Goal: Information Seeking & Learning: Find specific fact

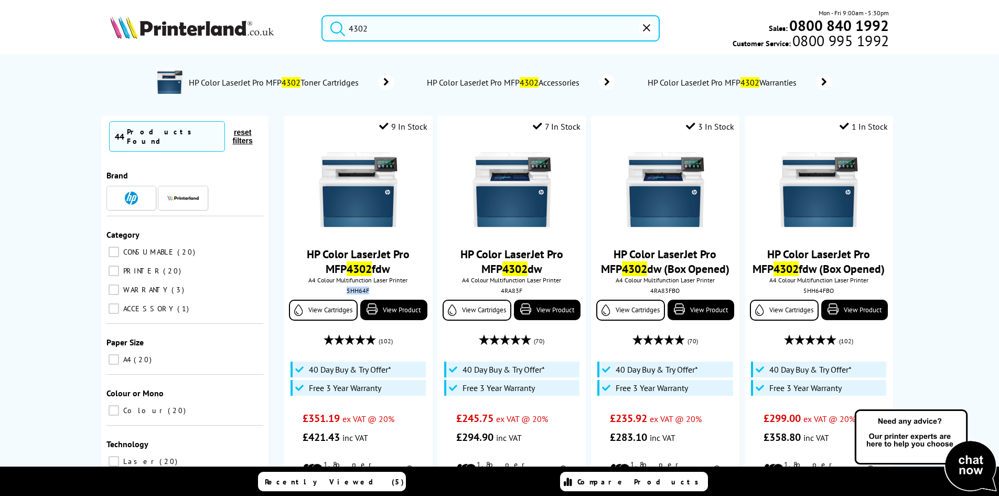
click at [400, 22] on input "4302" at bounding box center [491, 28] width 338 height 26
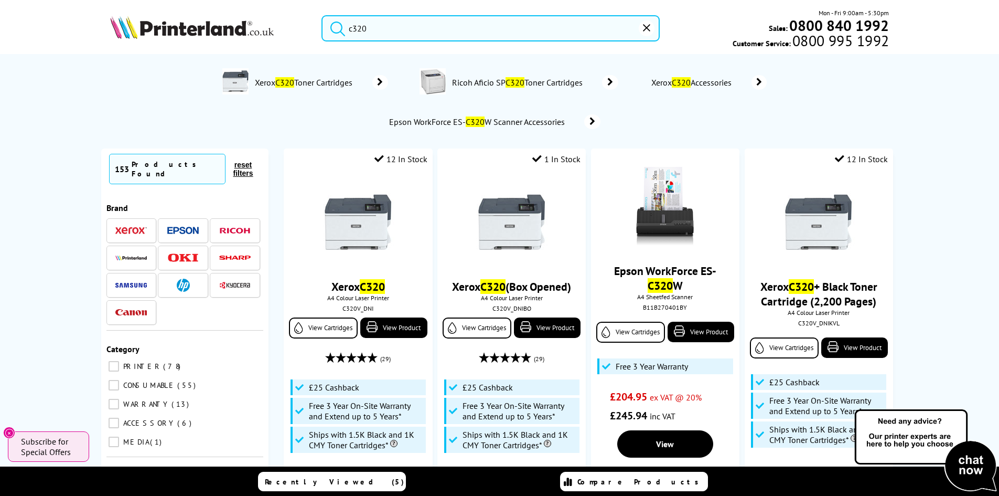
click at [394, 39] on input "c320" at bounding box center [491, 28] width 338 height 26
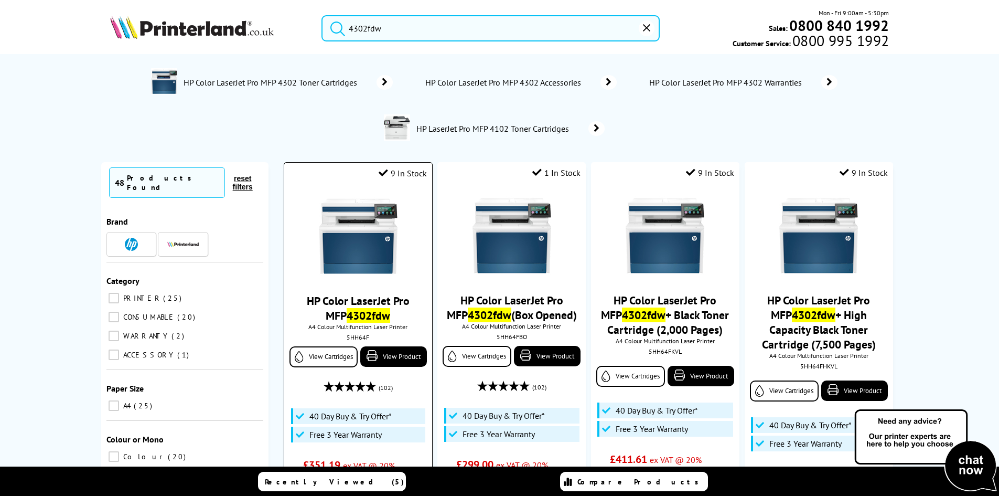
scroll to position [105, 0]
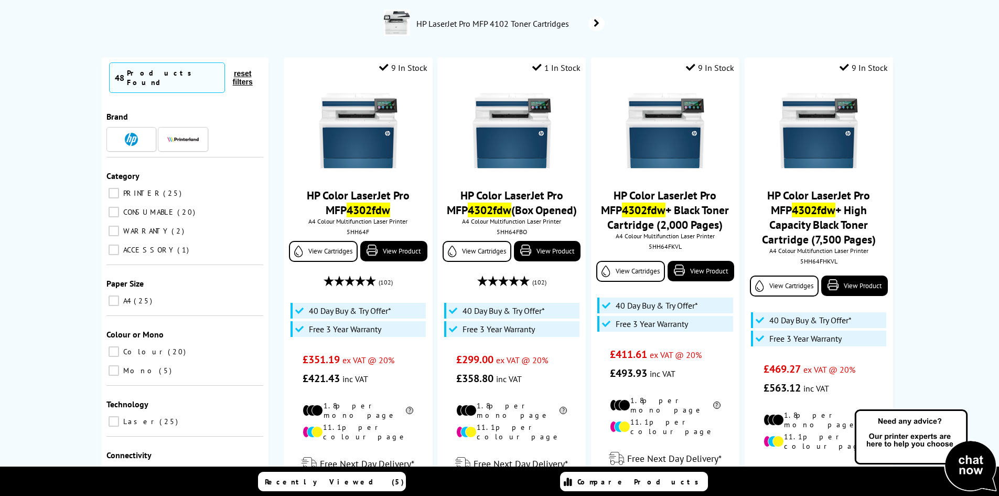
type input "4302fdw"
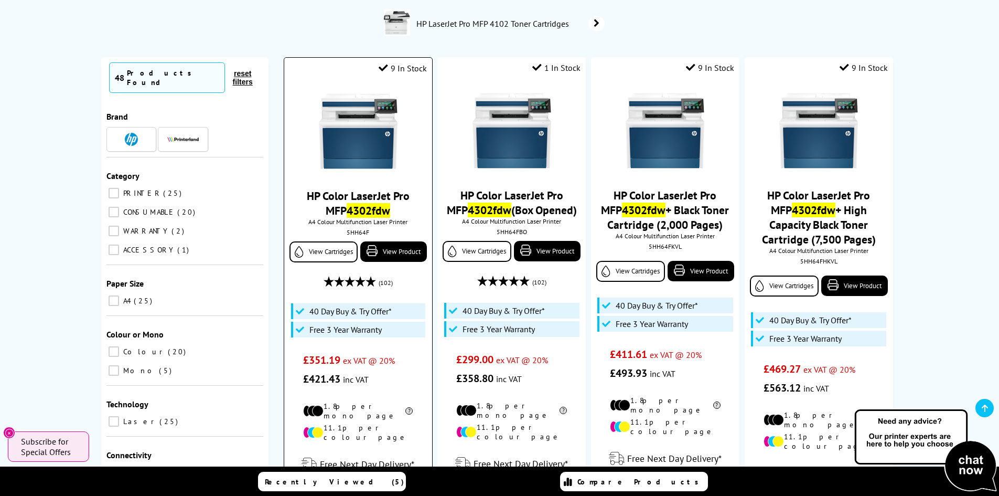
click at [357, 136] on img at bounding box center [358, 131] width 79 height 79
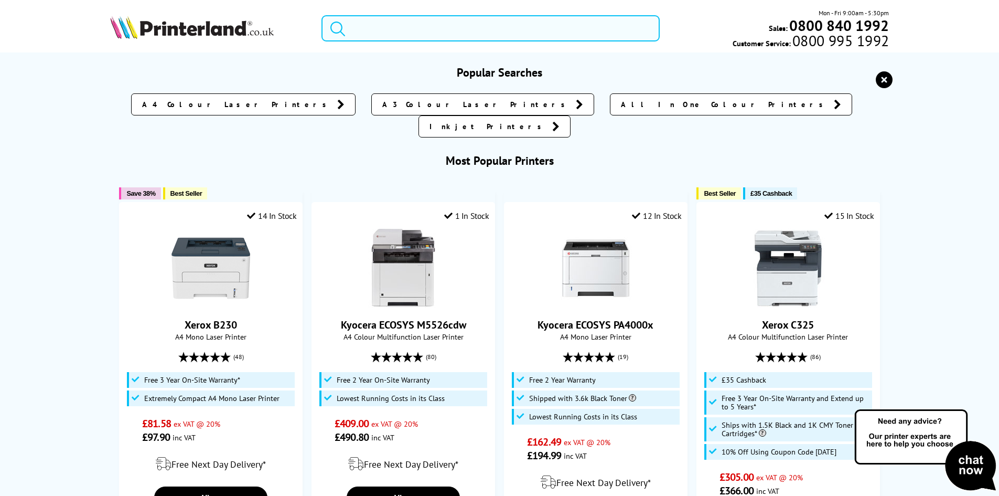
paste input "3QA55A"
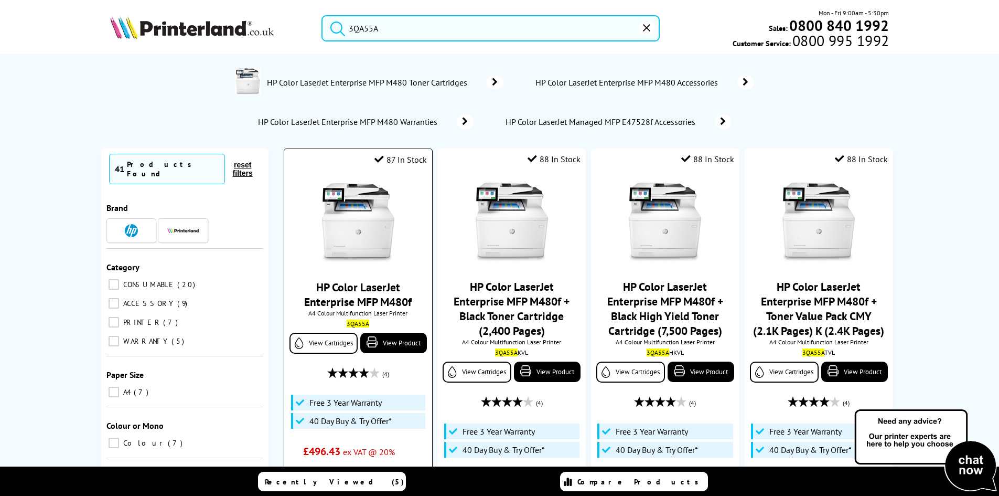
type input "3QA55A"
click at [361, 200] on img at bounding box center [358, 222] width 79 height 79
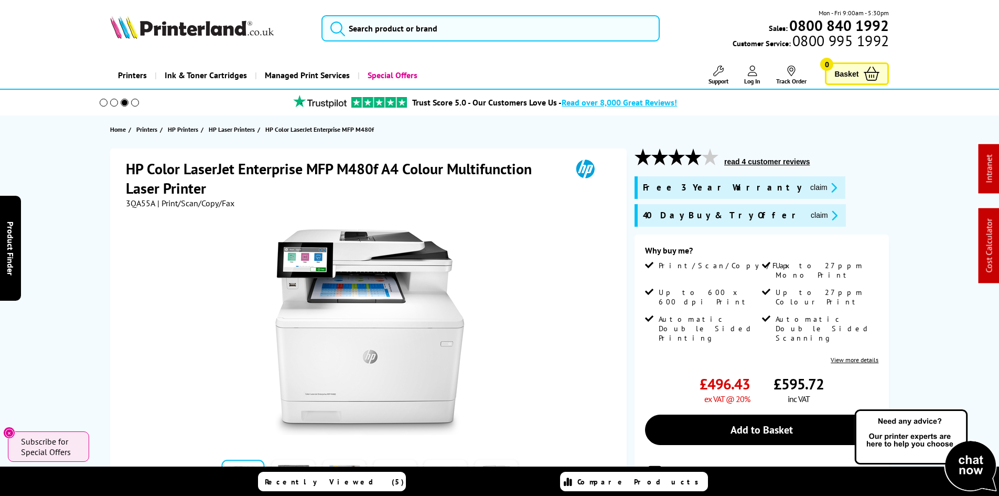
click at [83, 219] on div "HP Color LaserJet Enterprise MFP M480f A4 Colour Multifunction Laser Printer 3Q…" at bounding box center [499, 392] width 839 height 488
click at [84, 255] on div "HP Color LaserJet Enterprise MFP M480f A4 Colour Multifunction Laser Printer 3Q…" at bounding box center [499, 392] width 839 height 488
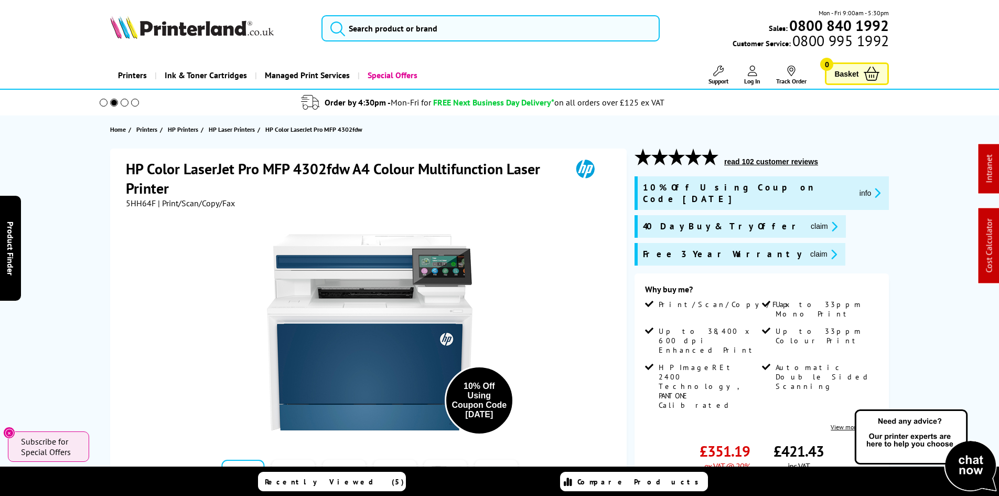
click at [134, 205] on span "5HH64F" at bounding box center [141, 203] width 30 height 10
copy span "5HH64F"
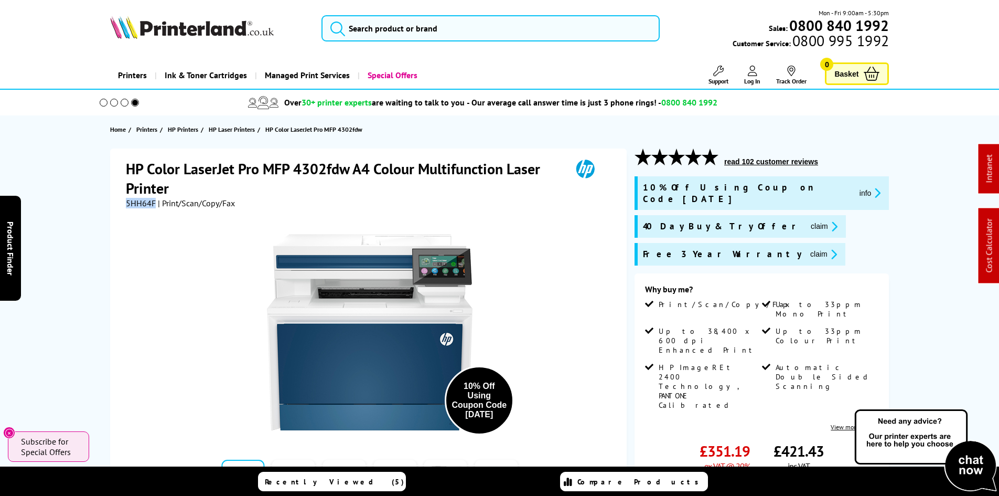
click at [86, 237] on div "HP Color LaserJet Pro MFP 4302fdw A4 Colour Multifunction Laser Printer 5HH64F …" at bounding box center [499, 425] width 839 height 555
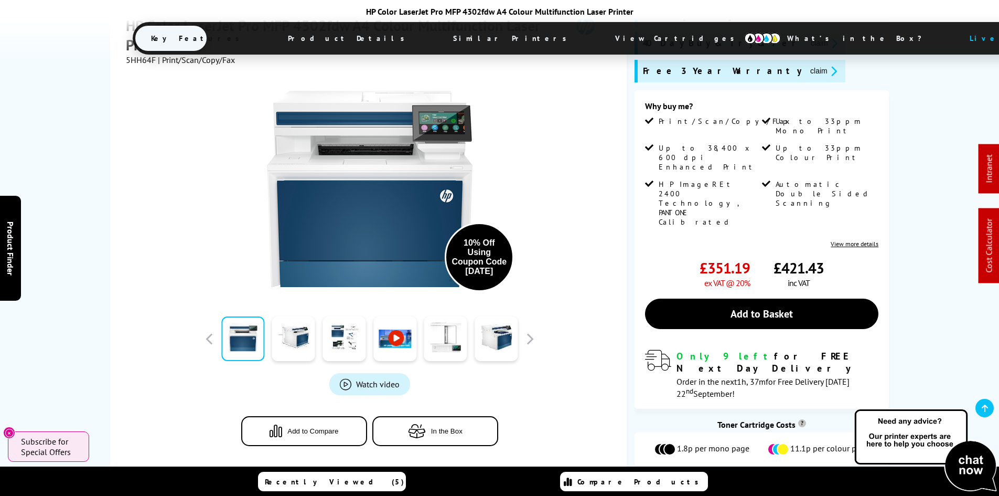
scroll to position [105, 0]
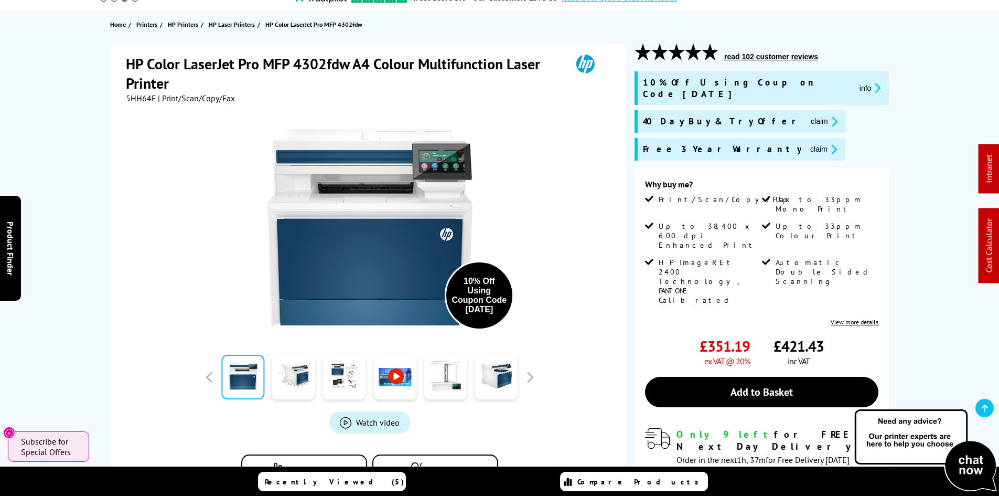
click at [135, 100] on span "5HH64F" at bounding box center [141, 98] width 30 height 10
copy span "5HH64F"
click at [81, 121] on div "HP Color LaserJet Pro MFP 4302fdw A4 Colour Multifunction Laser Printer 5HH64F …" at bounding box center [499, 321] width 839 height 555
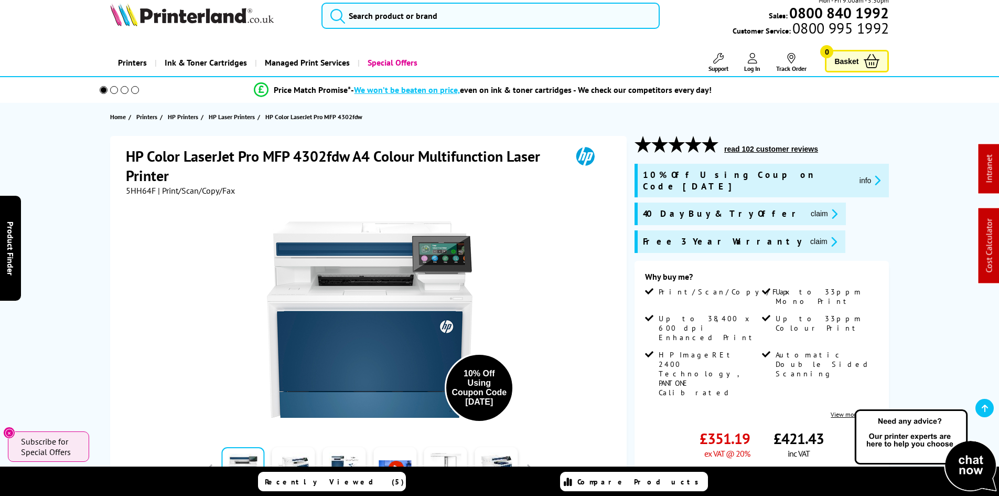
scroll to position [0, 0]
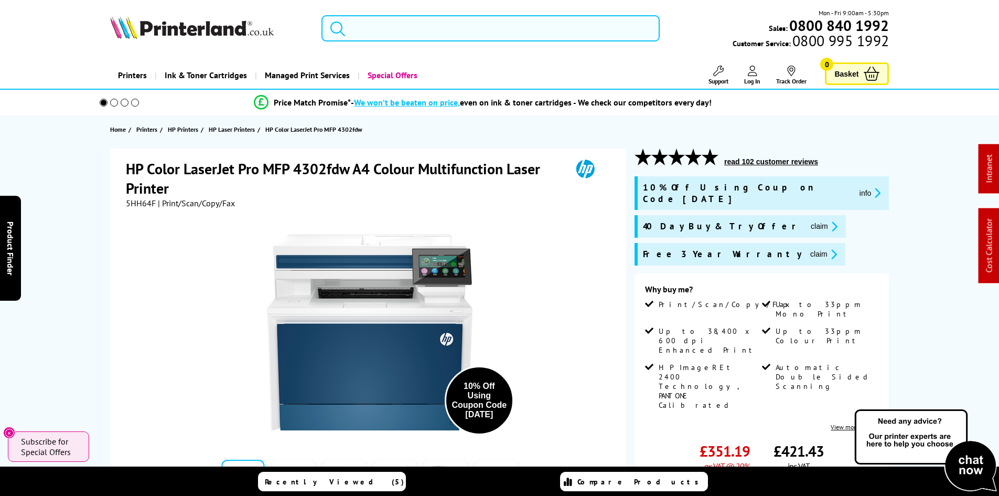
drag, startPoint x: 396, startPoint y: 28, endPoint x: 390, endPoint y: 30, distance: 6.3
click at [396, 28] on input "search" at bounding box center [491, 28] width 338 height 26
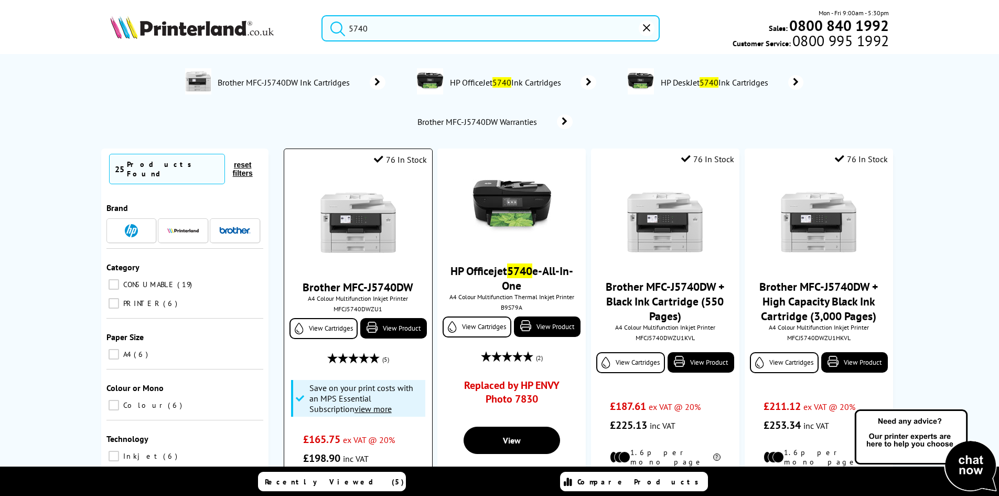
type input "5740"
click at [350, 232] on img at bounding box center [358, 222] width 79 height 79
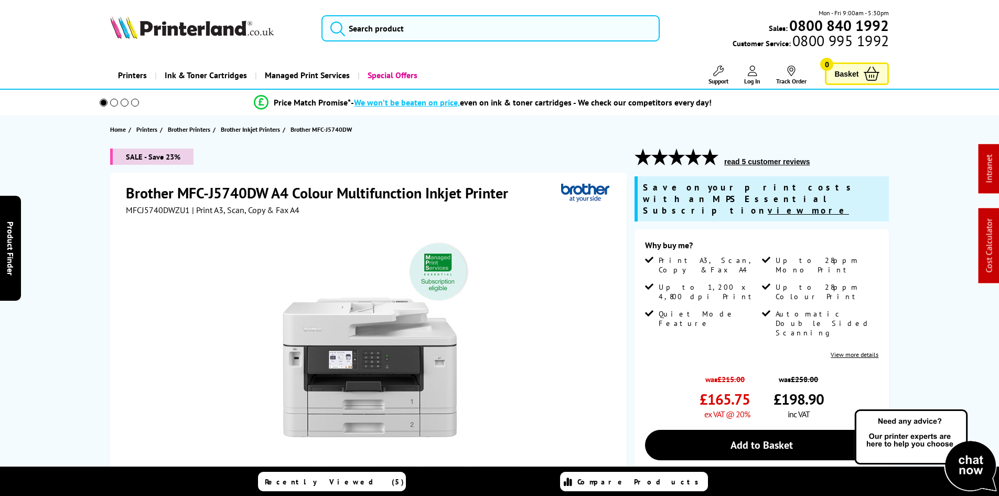
click at [90, 230] on div "SALE - Save 23% Brother MFC-J5740DW A4 Colour Multifunction Inkjet Printer MFCJ…" at bounding box center [499, 418] width 839 height 541
click at [391, 24] on input "search" at bounding box center [491, 28] width 338 height 26
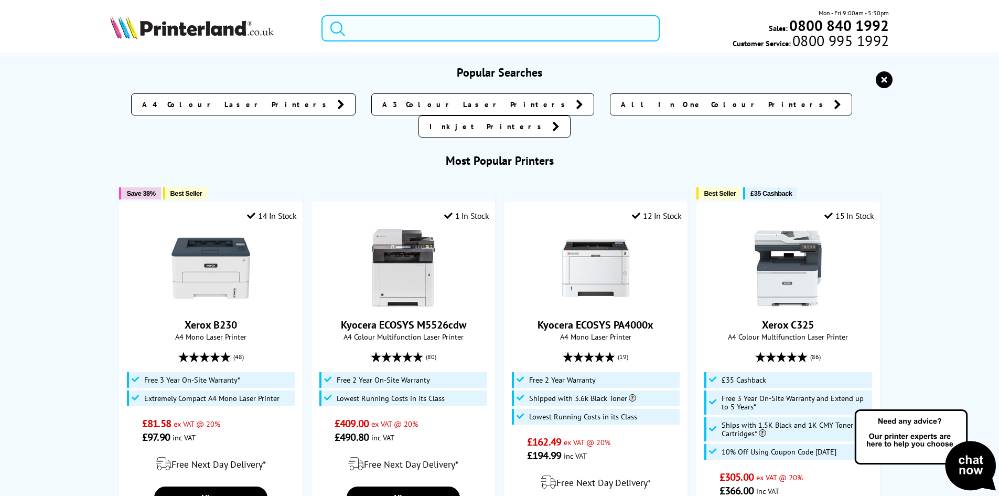
click at [391, 24] on input "search" at bounding box center [491, 28] width 338 height 26
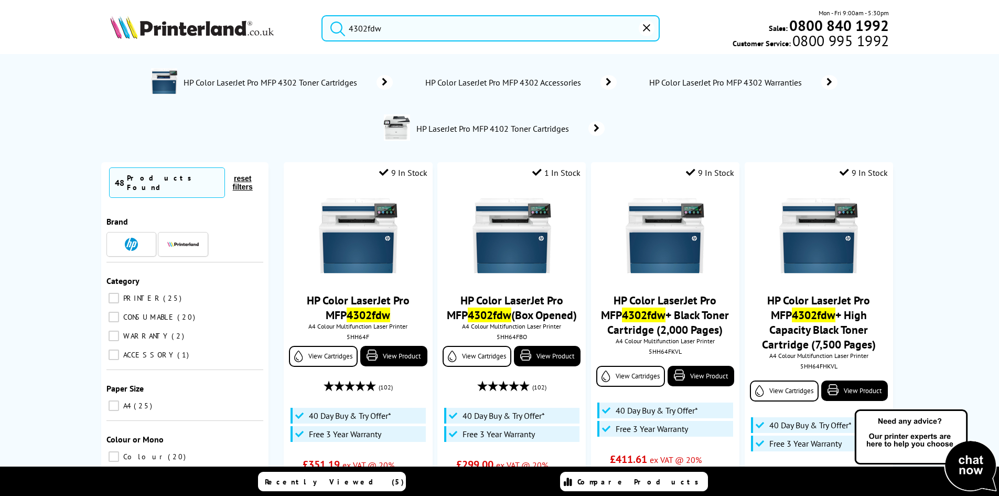
type input "4302fdw"
click at [322, 15] on button "submit" at bounding box center [335, 26] width 26 height 23
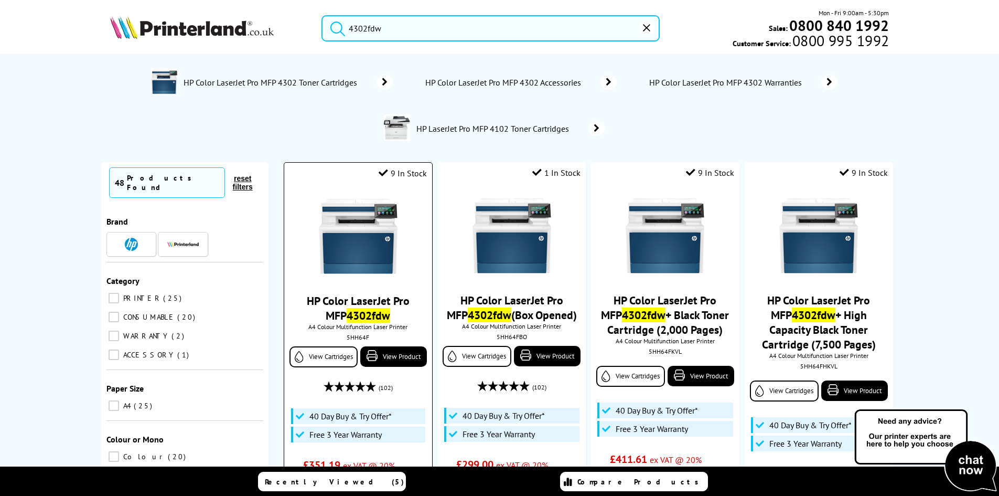
click at [362, 245] on img at bounding box center [358, 236] width 79 height 79
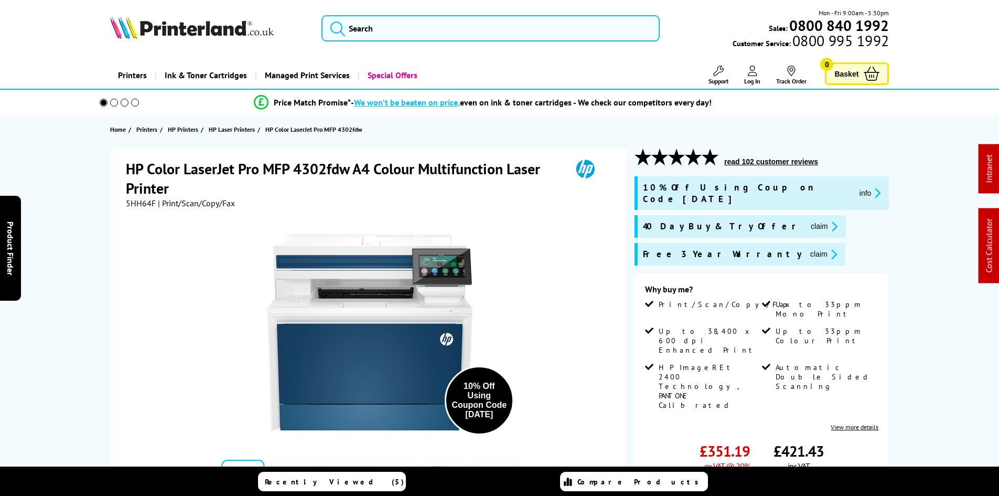
click at [144, 201] on span "5HH64F" at bounding box center [141, 203] width 30 height 10
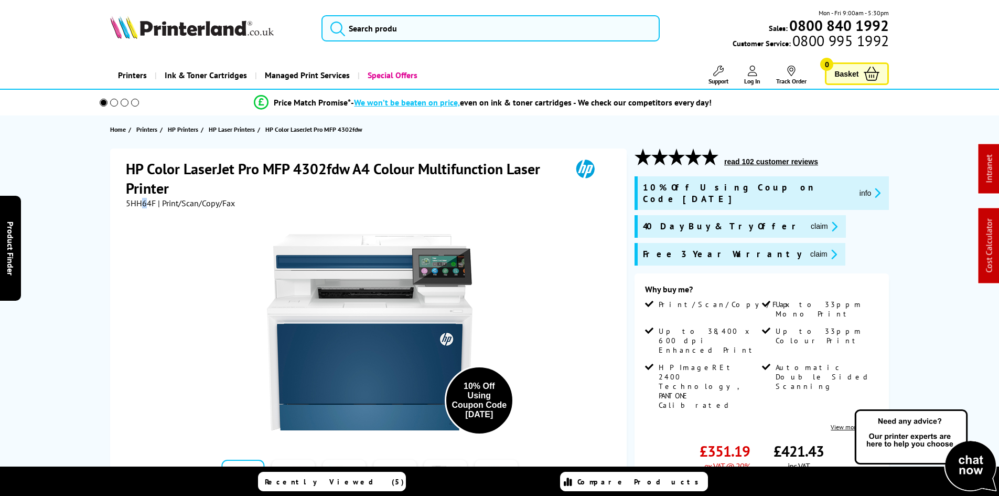
click at [144, 201] on span "5HH64F" at bounding box center [141, 203] width 30 height 10
click at [137, 204] on span "5HH64F" at bounding box center [141, 203] width 30 height 10
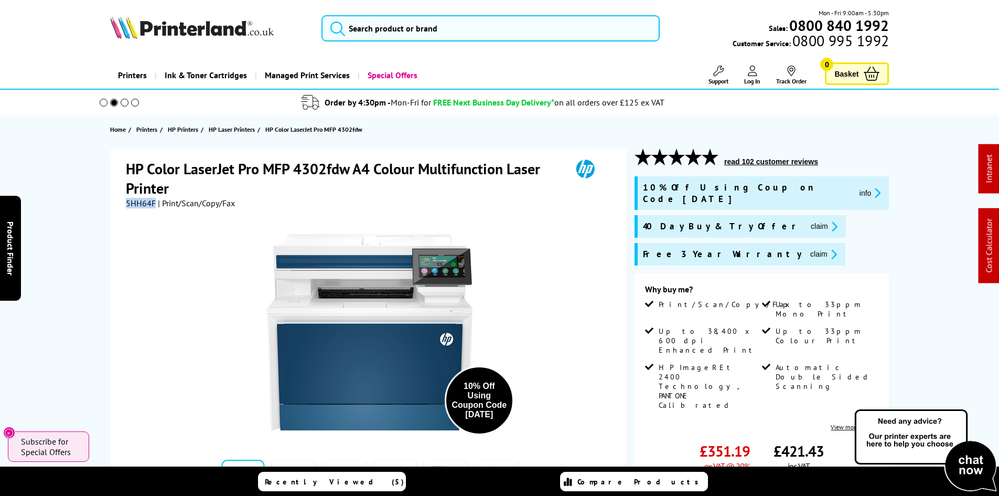
copy span "5HH64F"
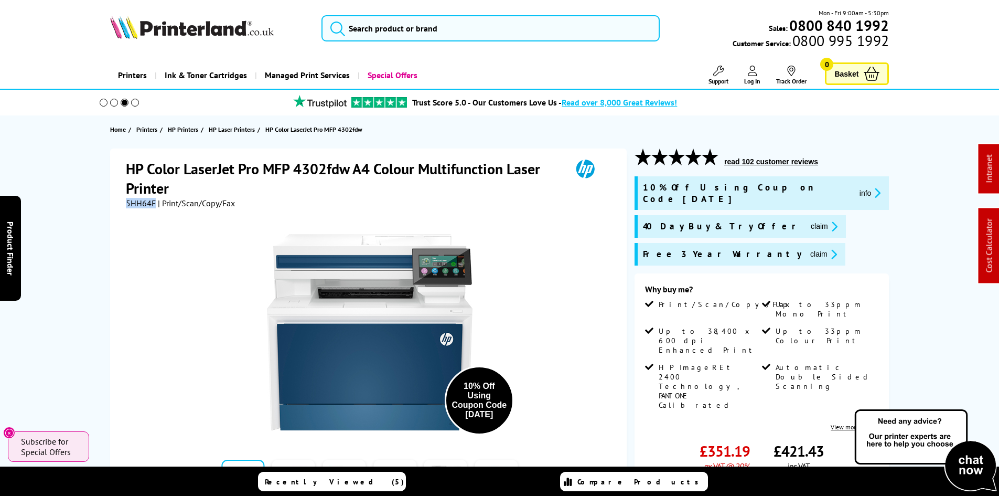
drag, startPoint x: 751, startPoint y: 216, endPoint x: 709, endPoint y: 240, distance: 48.1
click at [808, 220] on button "claim" at bounding box center [824, 226] width 33 height 12
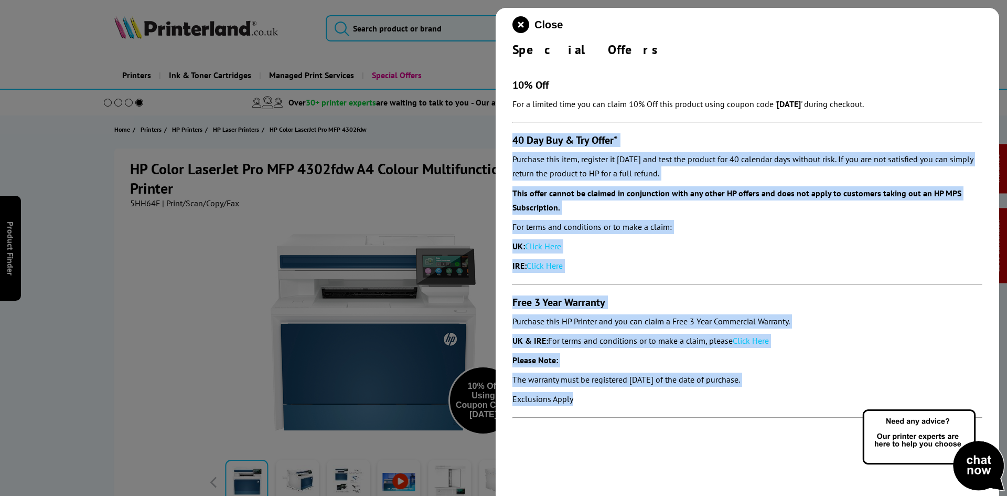
drag, startPoint x: 511, startPoint y: 137, endPoint x: 644, endPoint y: 404, distance: 298.4
click at [645, 403] on div "Close Special Offers 10% Off For a limited time you can claim 10% Off this prod…" at bounding box center [748, 256] width 504 height 496
copy section "40 Day Buy & Try Offer* Purchase this item, register it within 30 days and test…"
click at [829, 241] on p "UK: Click Here" at bounding box center [747, 246] width 470 height 14
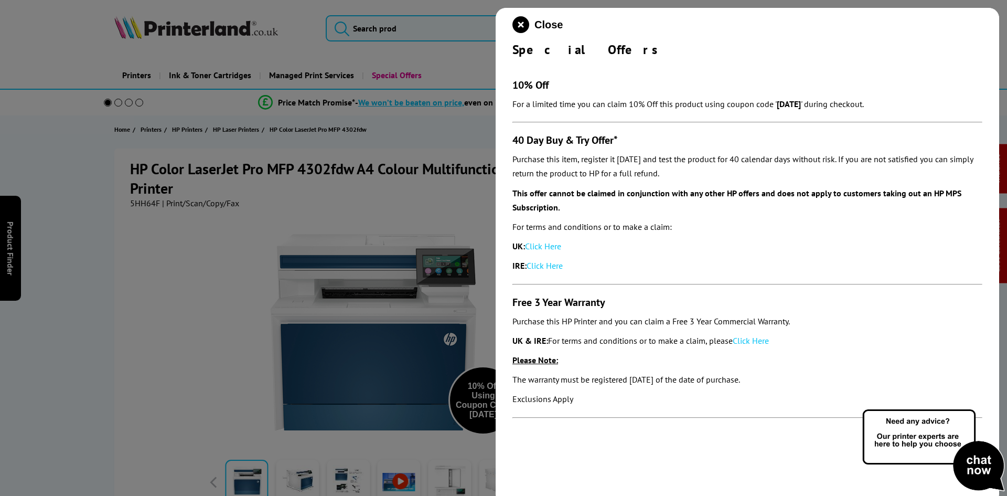
click at [696, 242] on p "UK: Click Here" at bounding box center [747, 246] width 470 height 14
click at [699, 258] on section "10% Off For a limited time you can claim 10% Off this product using coupon code…" at bounding box center [747, 243] width 470 height 371
click at [732, 228] on p "For terms and conditions or to make a claim:" at bounding box center [747, 227] width 470 height 14
drag, startPoint x: 520, startPoint y: 24, endPoint x: 466, endPoint y: 42, distance: 56.6
click at [520, 24] on icon "close modal" at bounding box center [520, 24] width 17 height 17
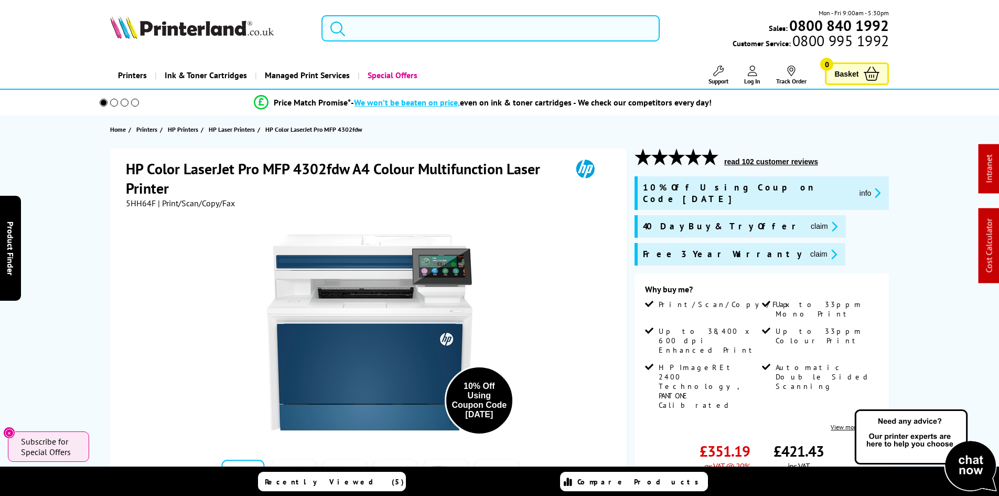
click at [404, 29] on input "search" at bounding box center [491, 28] width 338 height 26
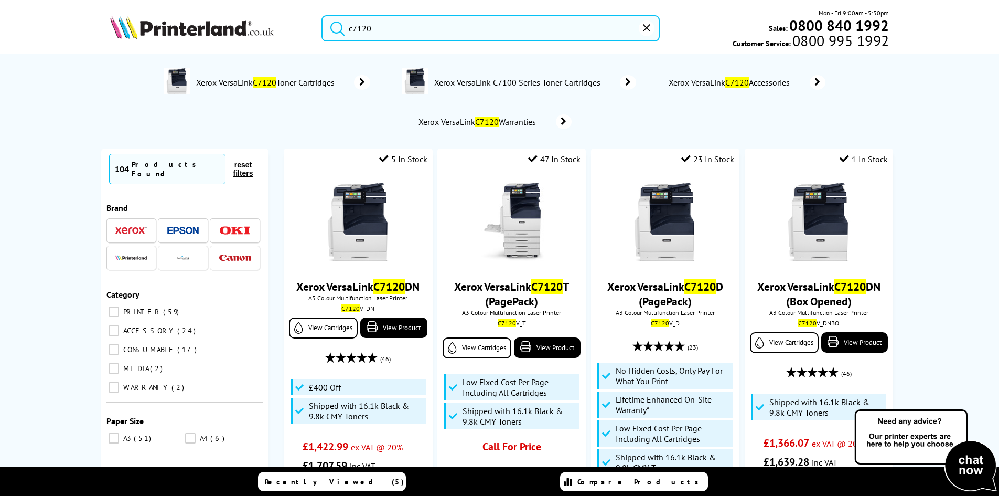
type input "c7120"
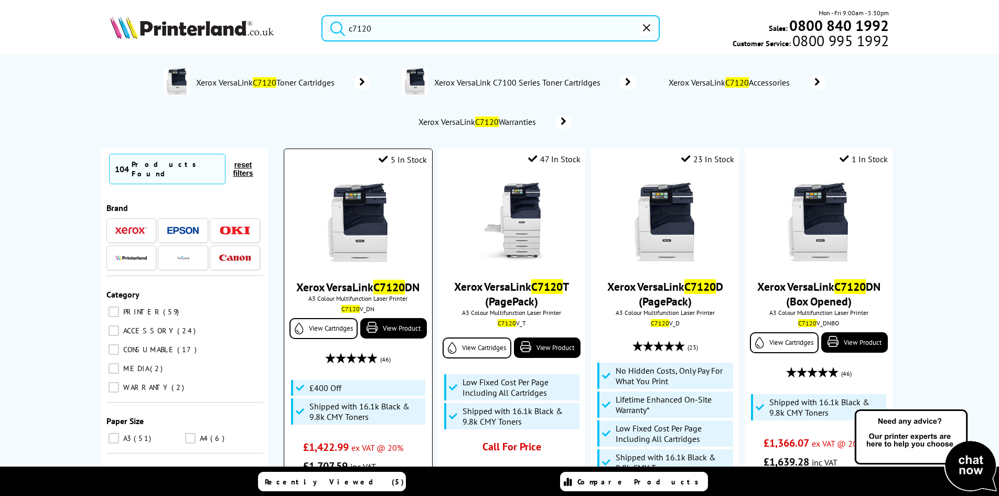
drag, startPoint x: 361, startPoint y: 233, endPoint x: 372, endPoint y: 239, distance: 12.2
click at [361, 233] on img at bounding box center [358, 222] width 79 height 79
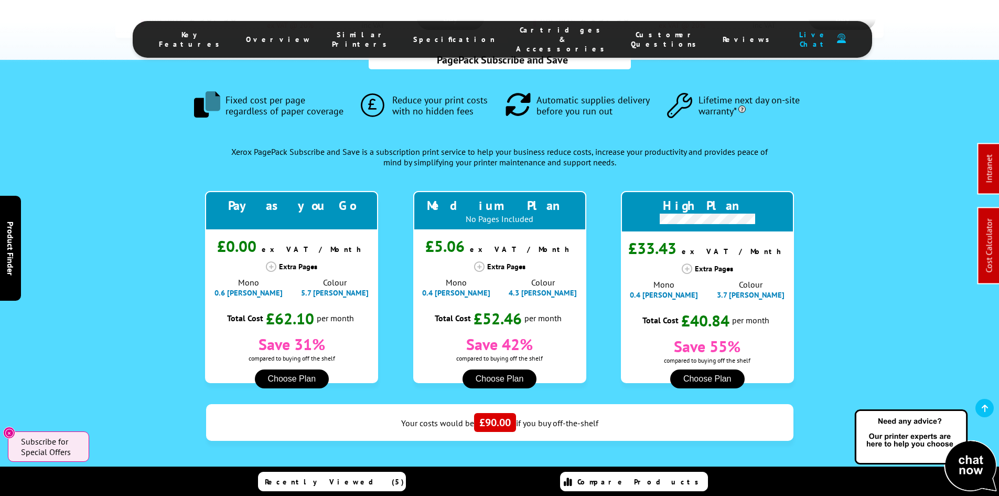
click at [516, 44] on span "Cartridges & Accessories" at bounding box center [563, 39] width 94 height 28
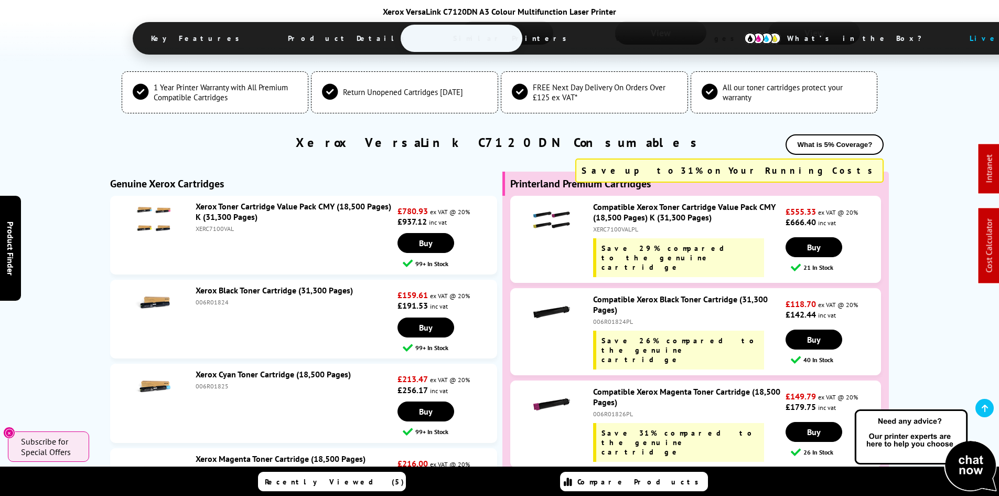
scroll to position [3983, 0]
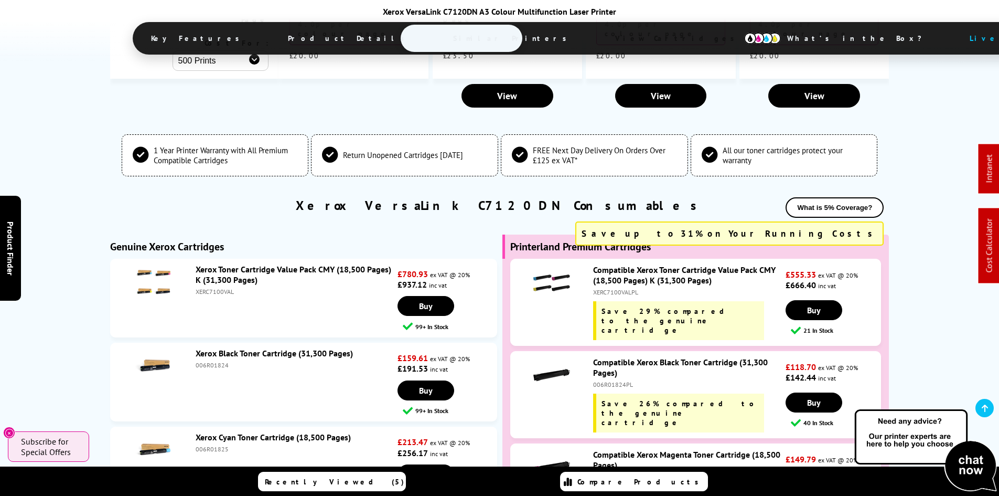
click at [615, 357] on div "Compatible Xerox Black Toner Cartridge (31,300 Pages) 006R01824PL Save 26% comp…" at bounding box center [687, 395] width 198 height 76
copy div "006R01824PL"
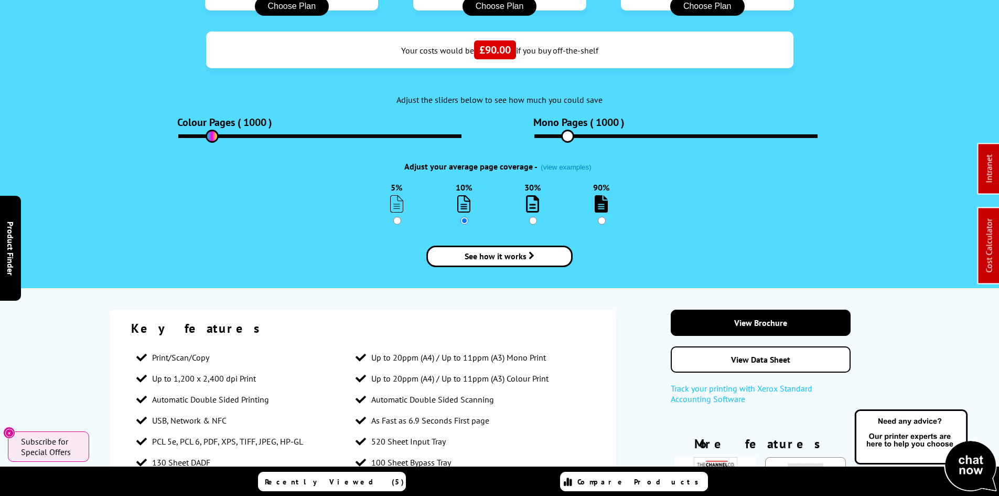
scroll to position [0, 0]
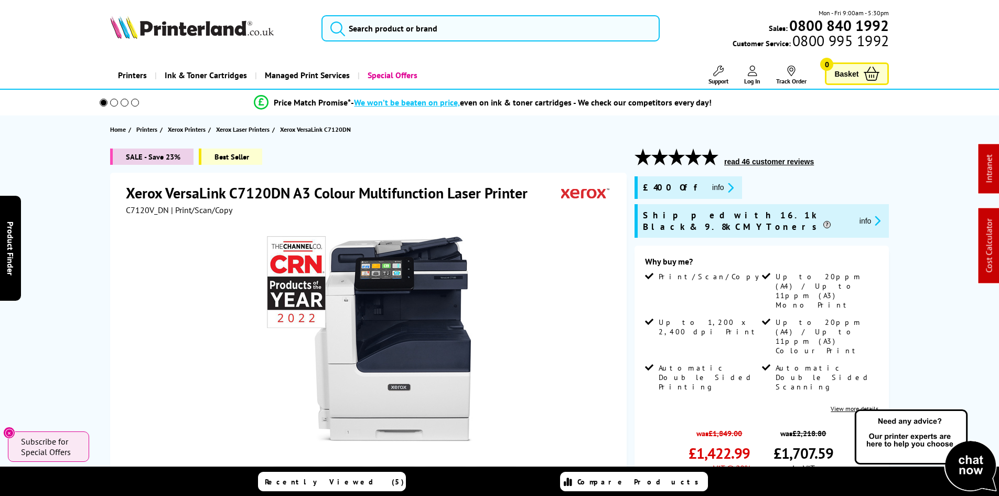
drag, startPoint x: 98, startPoint y: 356, endPoint x: 18, endPoint y: 149, distance: 221.0
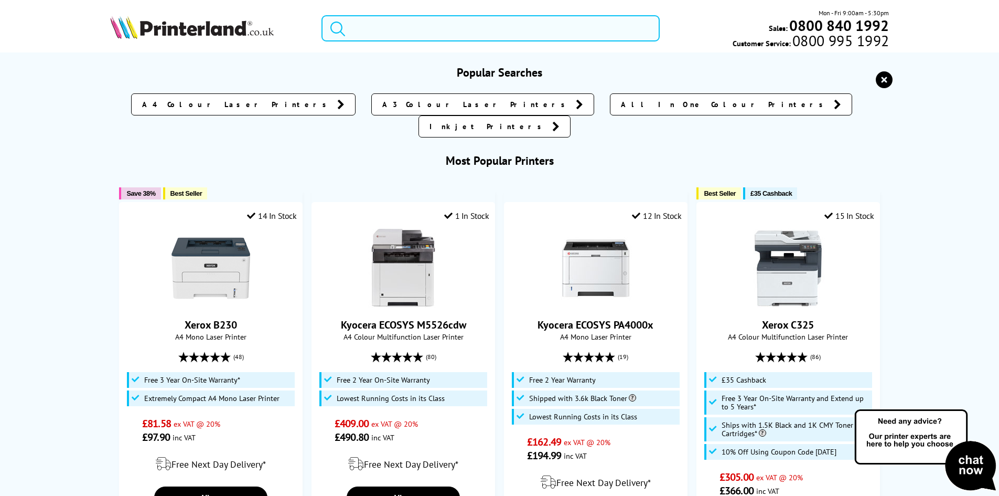
paste input "MFCJ5740DWZU1"
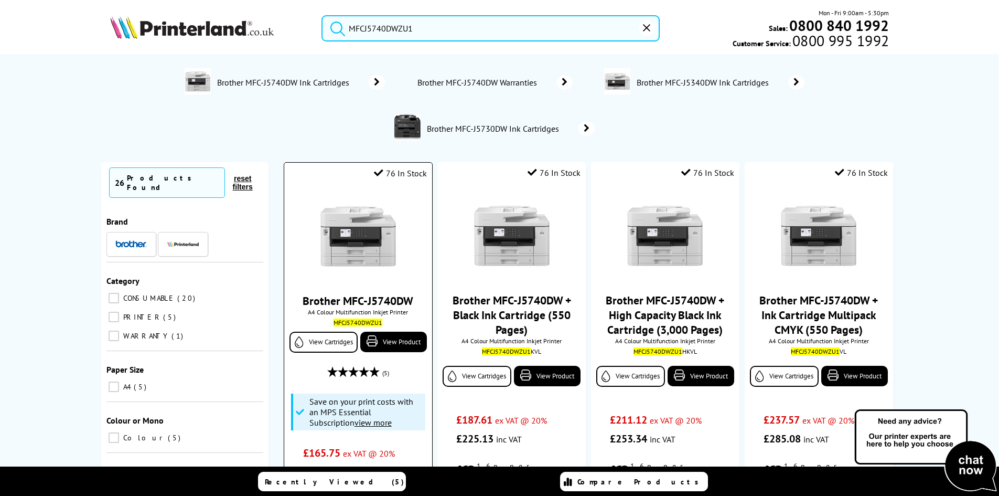
type input "MFCJ5740DWZU1"
click at [334, 227] on img at bounding box center [358, 236] width 79 height 79
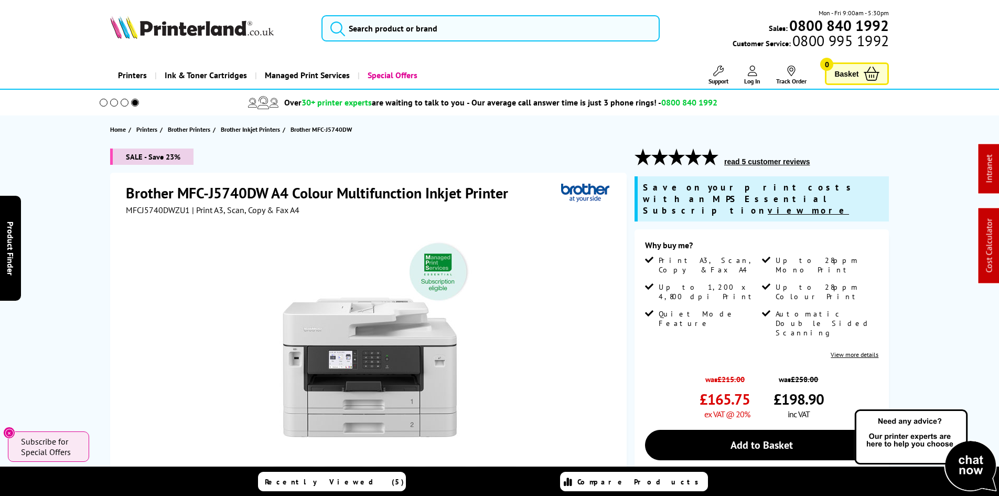
drag, startPoint x: 75, startPoint y: 329, endPoint x: 82, endPoint y: 175, distance: 154.4
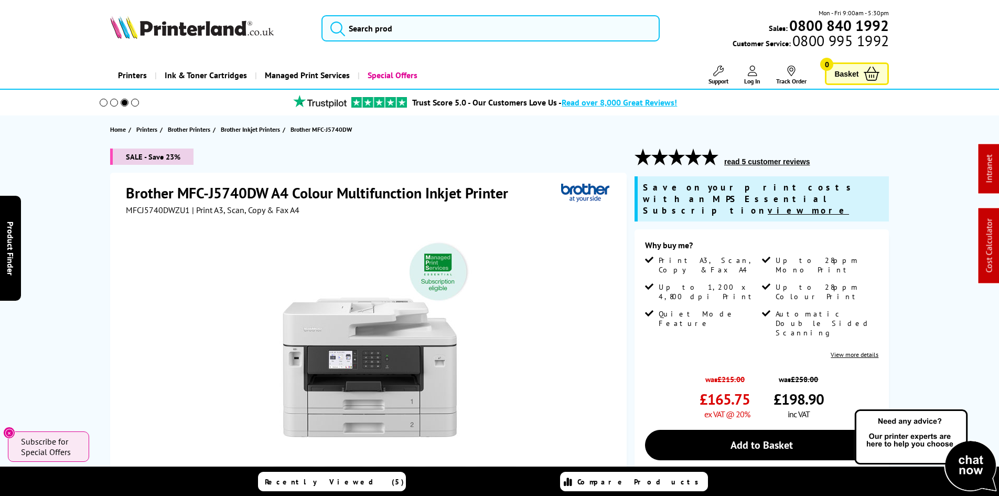
click at [81, 191] on div "SALE - Save 23% Brother MFC-J5740DW A4 Colour Multifunction Inkjet Printer MFCJ…" at bounding box center [499, 418] width 839 height 541
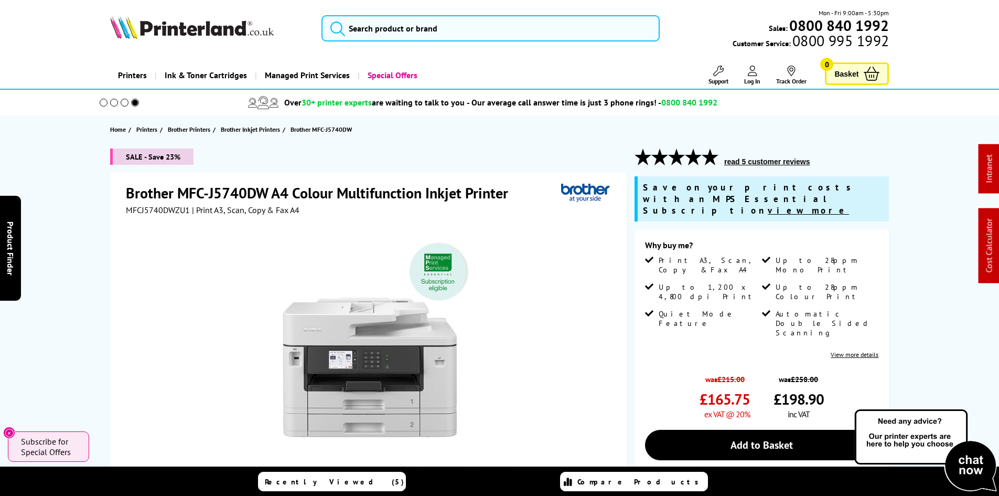
click at [81, 191] on div "SALE - Save 23% Brother MFC-J5740DW A4 Colour Multifunction Inkjet Printer MFCJ…" at bounding box center [499, 418] width 839 height 541
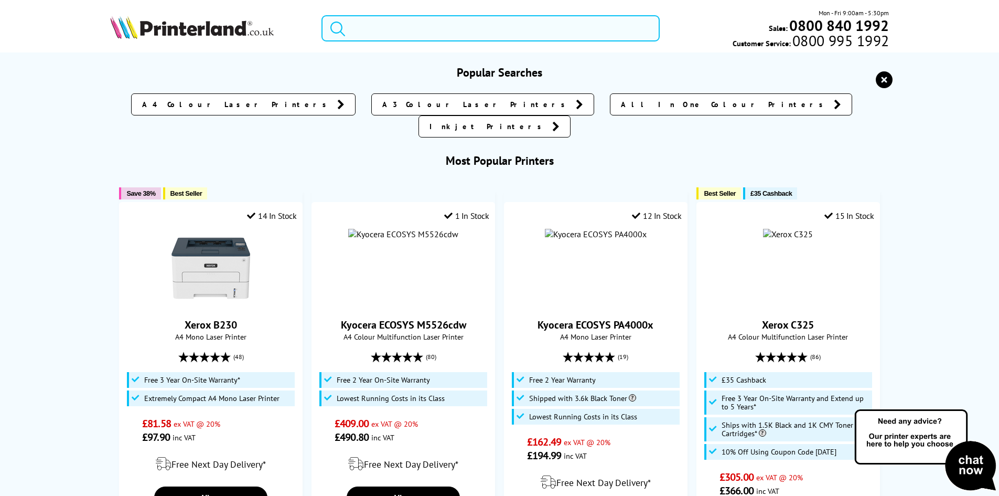
click at [360, 30] on input "search" at bounding box center [491, 28] width 338 height 26
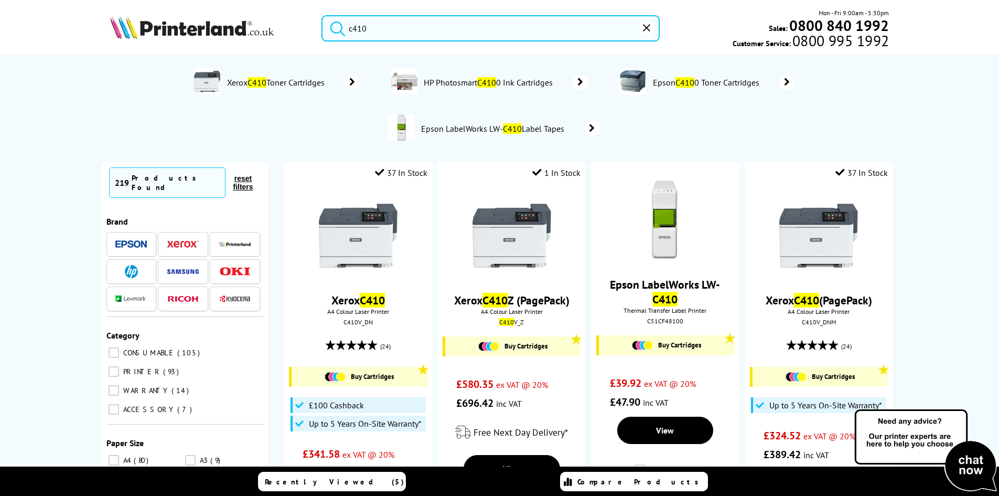
type input "c410"
click at [322, 15] on button "submit" at bounding box center [335, 26] width 26 height 23
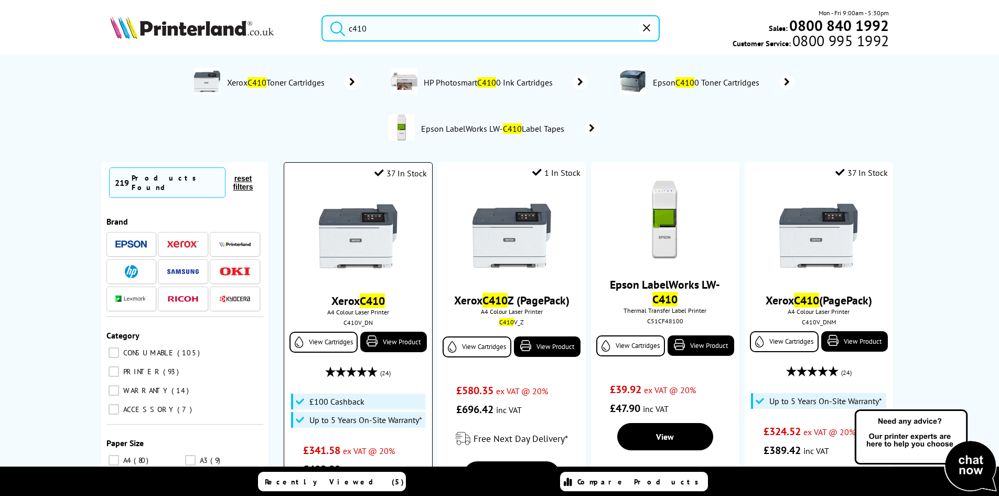
click at [365, 254] on img at bounding box center [358, 236] width 79 height 79
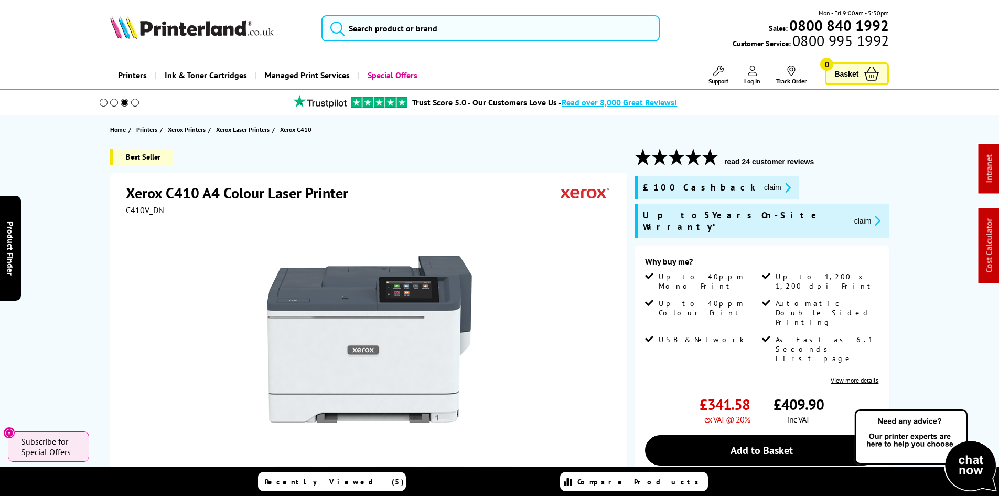
click at [144, 207] on span "C410V_DN" at bounding box center [145, 210] width 38 height 10
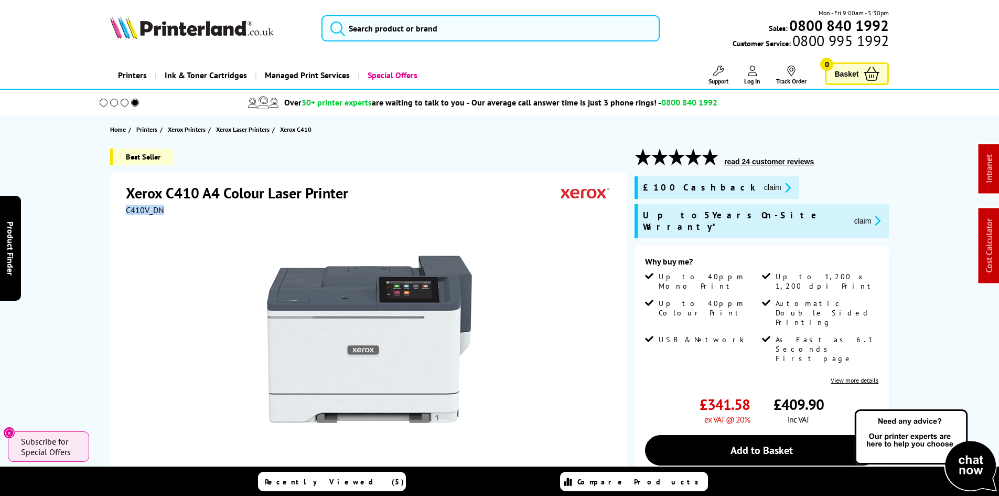
click at [144, 207] on span "C410V_DN" at bounding box center [145, 210] width 38 height 10
copy span "C410V_DN"
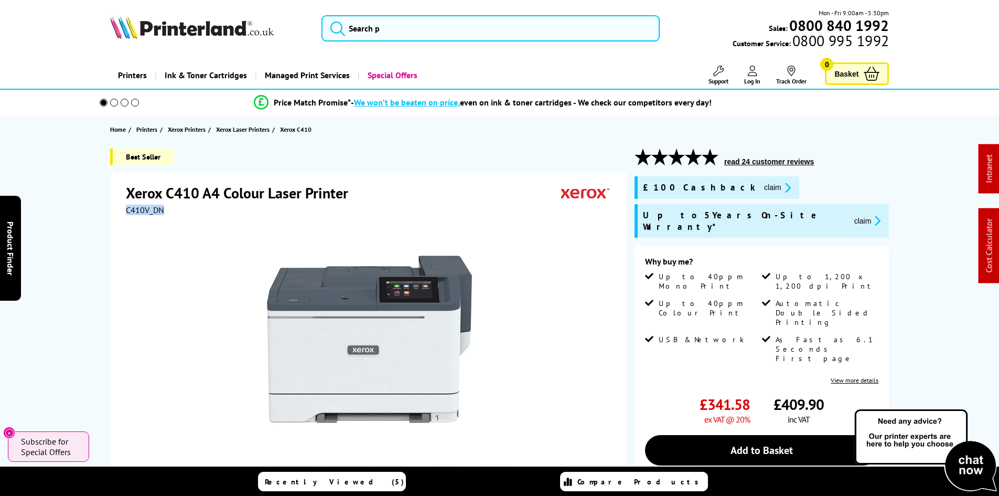
copy span "C410V_DN"
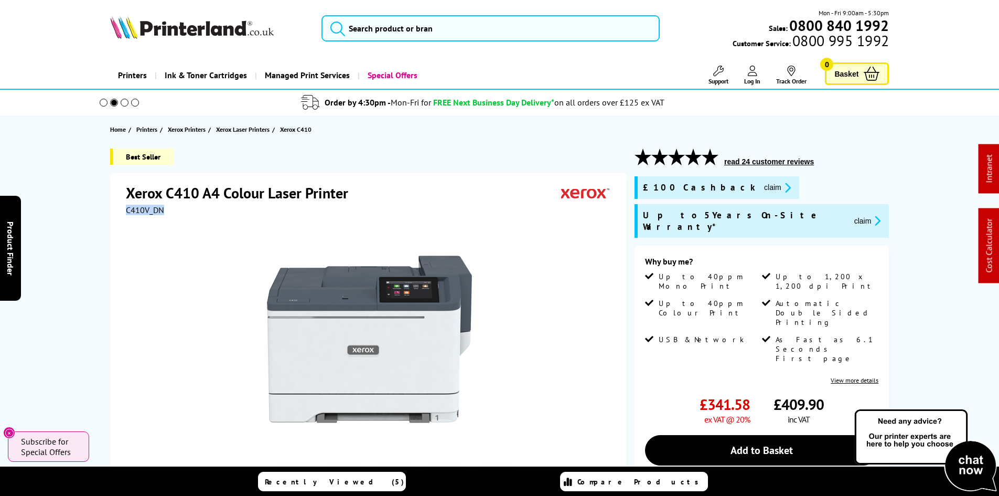
copy span "C410V_DN"
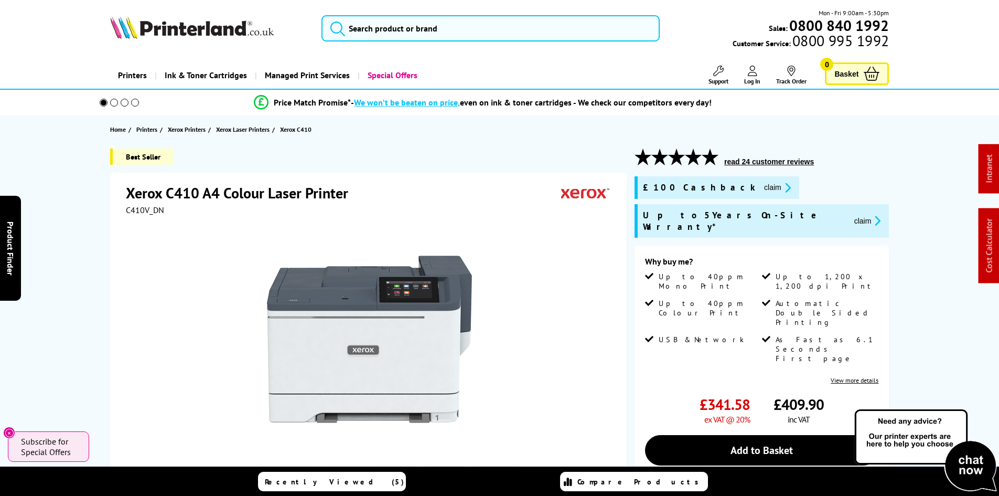
click at [130, 209] on span "C410V_DN" at bounding box center [145, 210] width 38 height 10
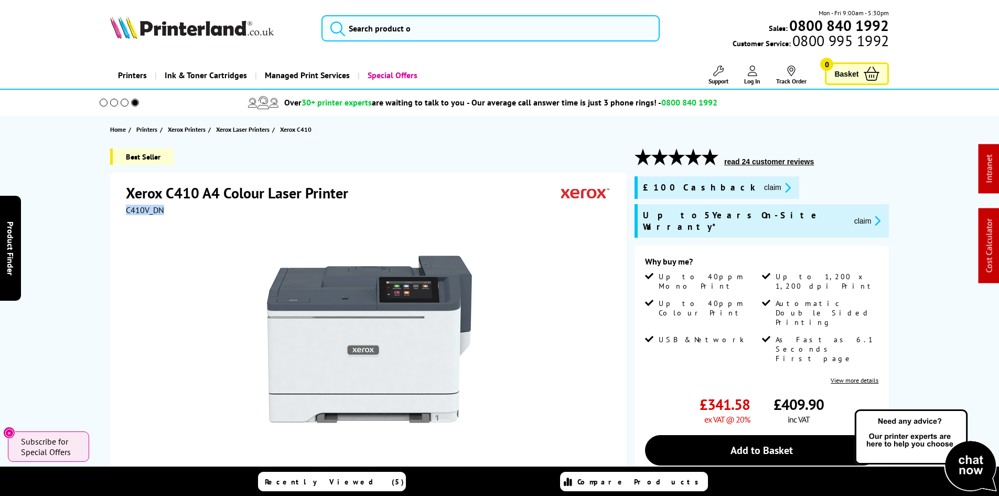
click at [130, 209] on span "C410V_DN" at bounding box center [145, 210] width 38 height 10
copy span "C410V_DN"
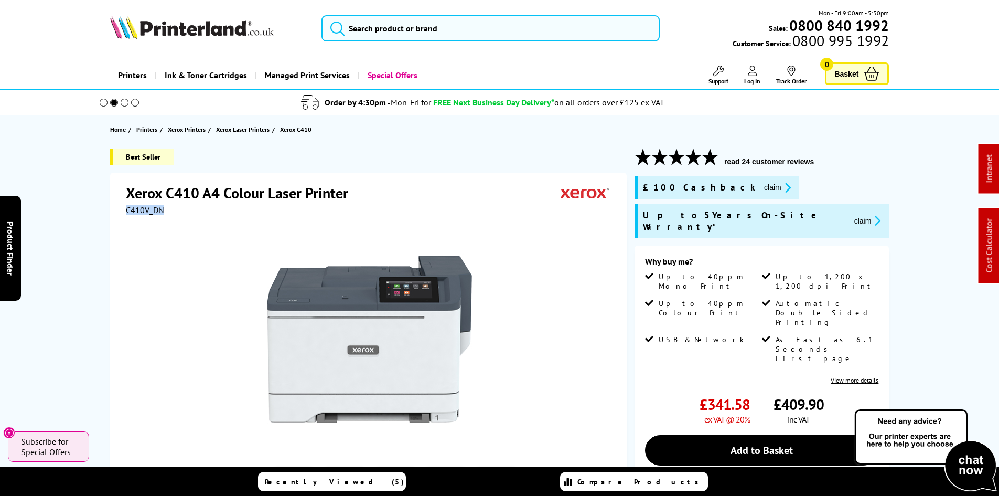
copy span "C410V_DN"
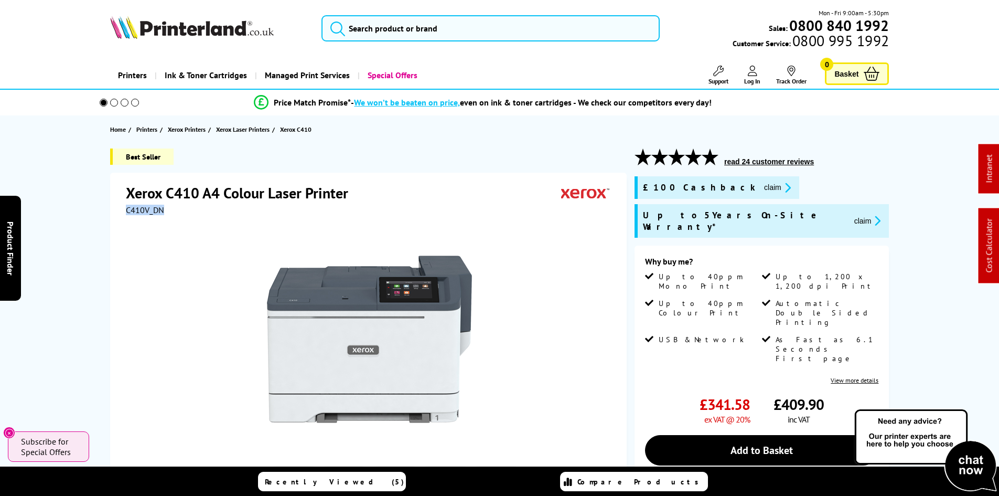
copy span "C410V_DN"
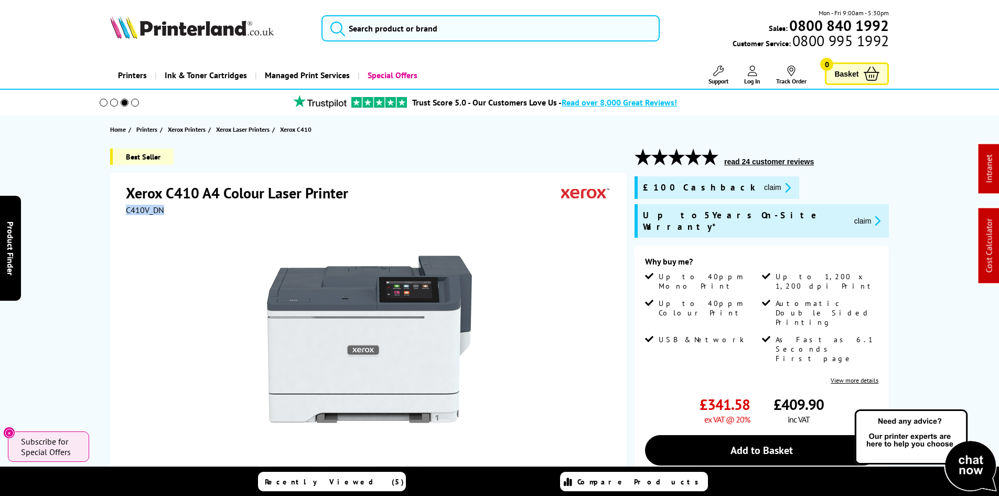
click at [84, 226] on div "Best Seller Xerox C410 A4 Colour Laser Printer C410V_DN nd" at bounding box center [499, 421] width 839 height 546
click at [761, 189] on button "claim" at bounding box center [777, 187] width 33 height 12
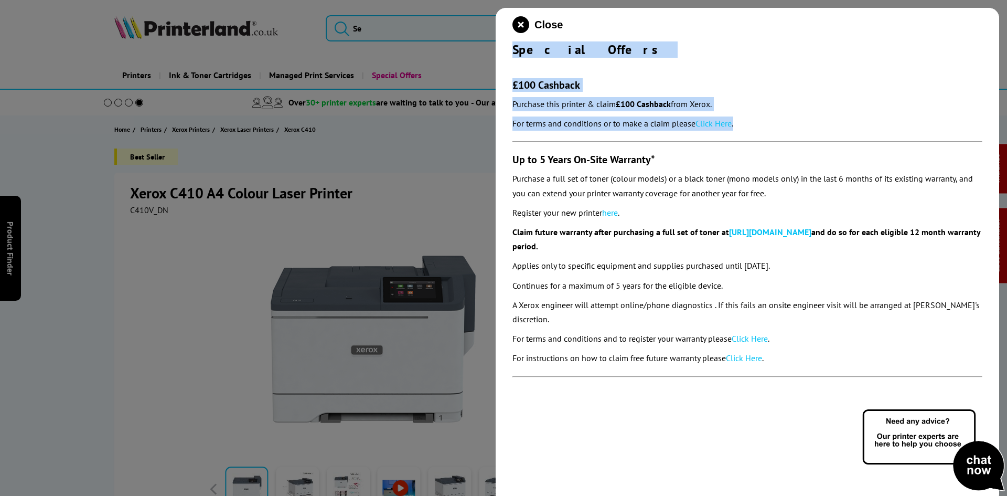
drag, startPoint x: 504, startPoint y: 48, endPoint x: 790, endPoint y: 126, distance: 297.2
click at [790, 126] on div "Close Special Offers £100 Cashback Purchase this printer & claim £100 Cashback …" at bounding box center [748, 256] width 504 height 496
copy div "Special Offers £100 Cashback Purchase this printer & claim £100 Cashback from X…"
click at [519, 26] on icon "close modal" at bounding box center [520, 24] width 17 height 17
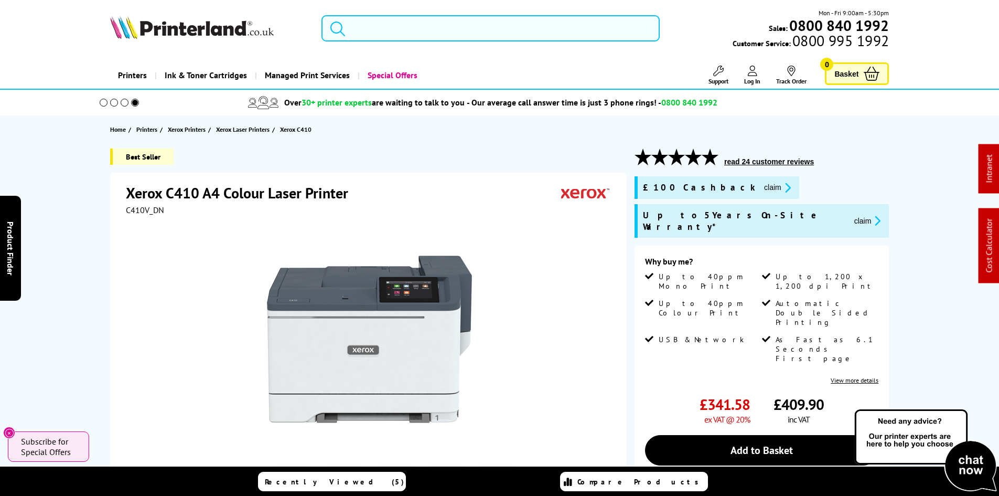
click at [375, 31] on input "search" at bounding box center [491, 28] width 338 height 26
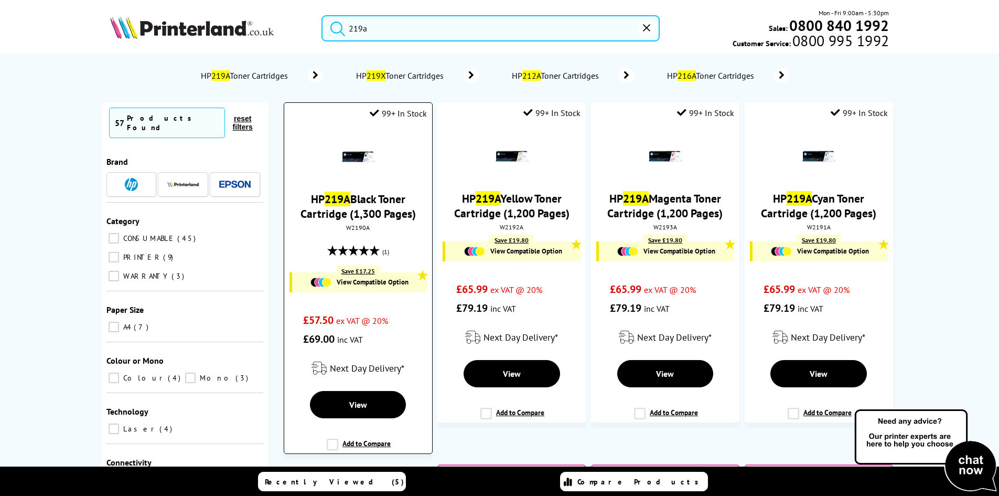
type input "219a"
click at [357, 192] on link "HP 219A Black Toner Cartridge (1,300 Pages)" at bounding box center [358, 205] width 115 height 29
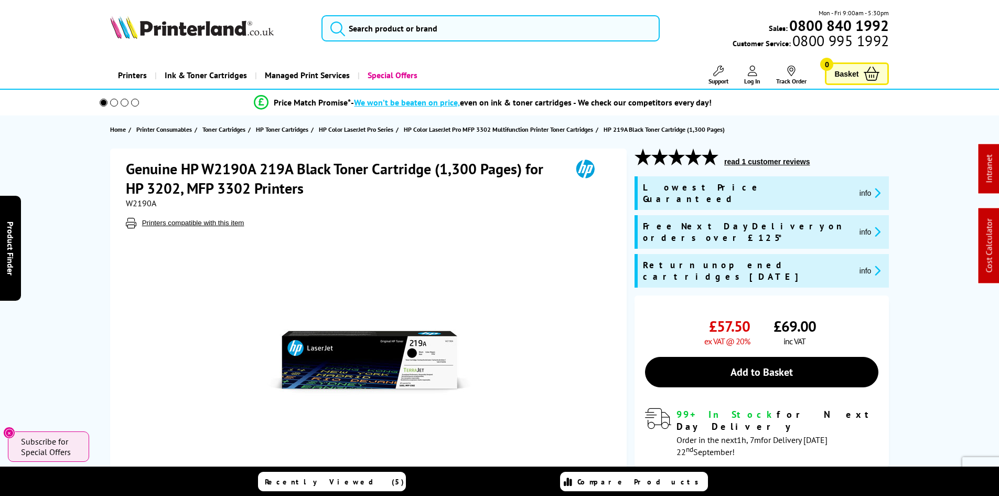
click at [134, 205] on span "W2190A" at bounding box center [141, 203] width 30 height 10
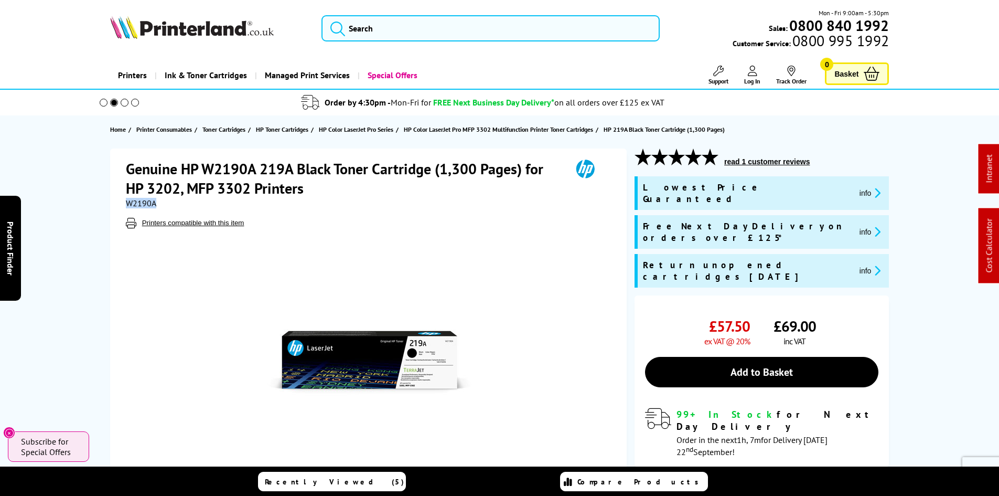
copy span "W2190A"
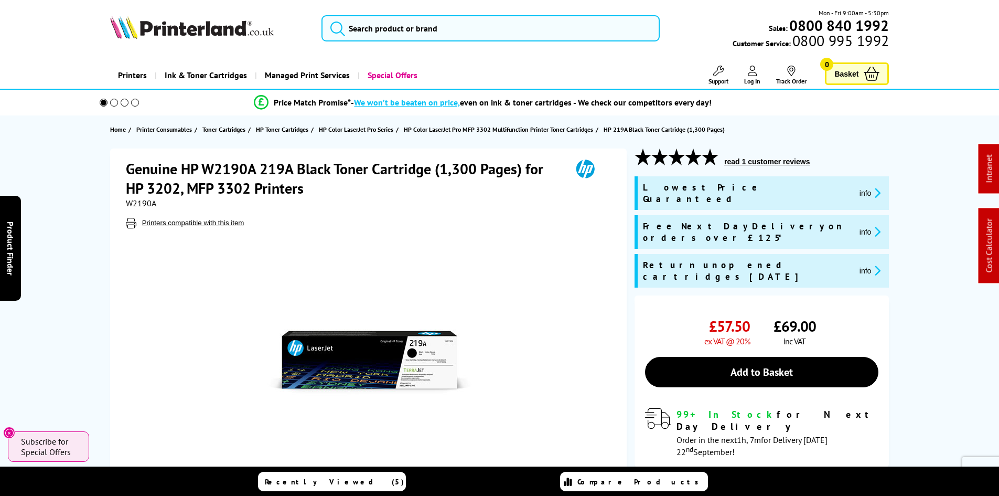
click at [142, 24] on img at bounding box center [192, 27] width 164 height 23
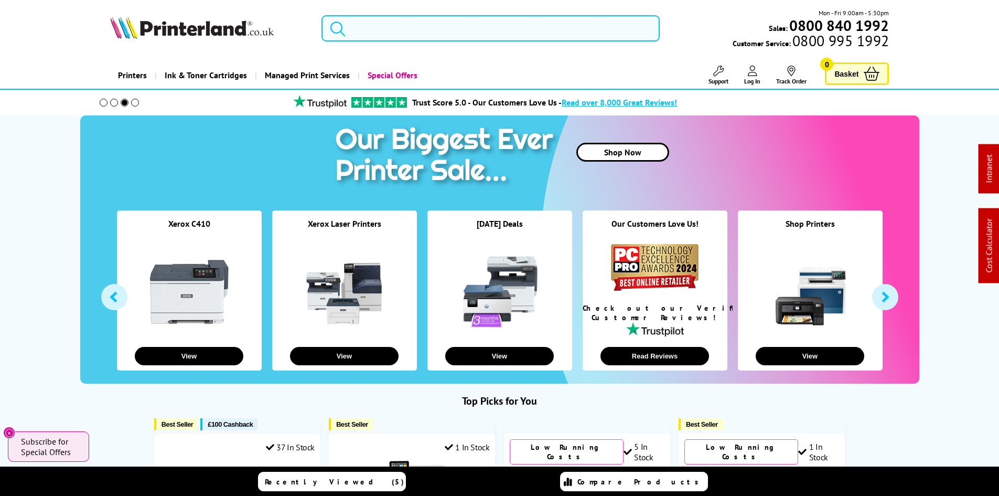
drag, startPoint x: 400, startPoint y: 27, endPoint x: 386, endPoint y: 31, distance: 14.9
click at [400, 27] on input "search" at bounding box center [491, 28] width 338 height 26
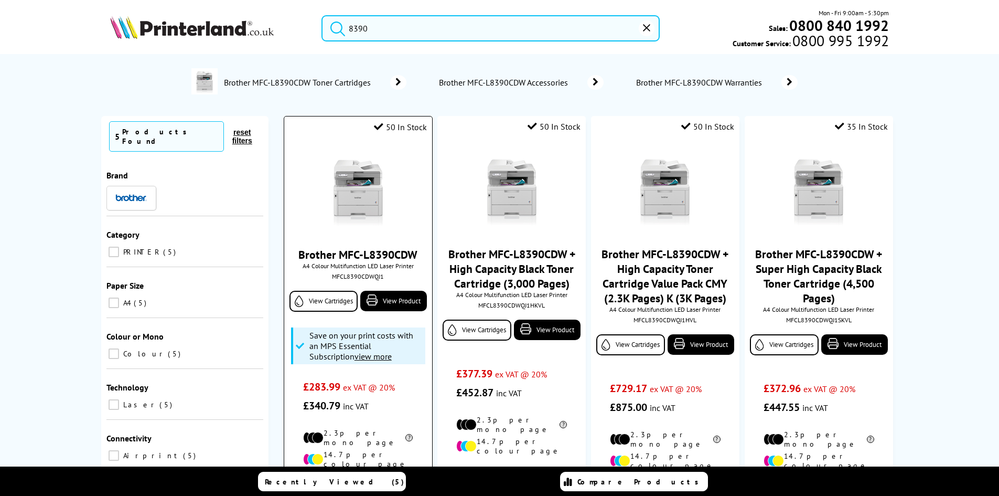
type input "8390"
click at [358, 186] on img at bounding box center [358, 190] width 79 height 79
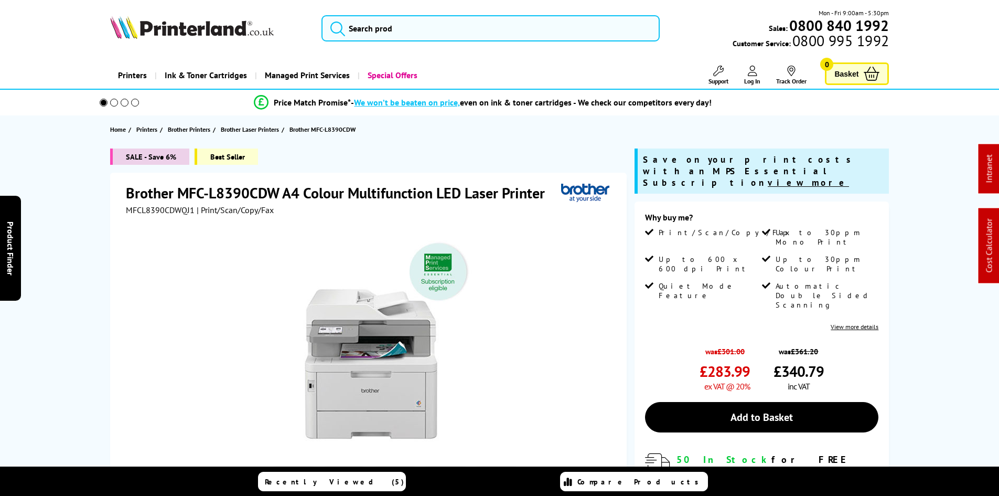
click at [80, 231] on div "SALE - Save 6% Best Seller Brother MFC-L8390CDW A4 Colour Multifunction LED Las…" at bounding box center [499, 404] width 839 height 513
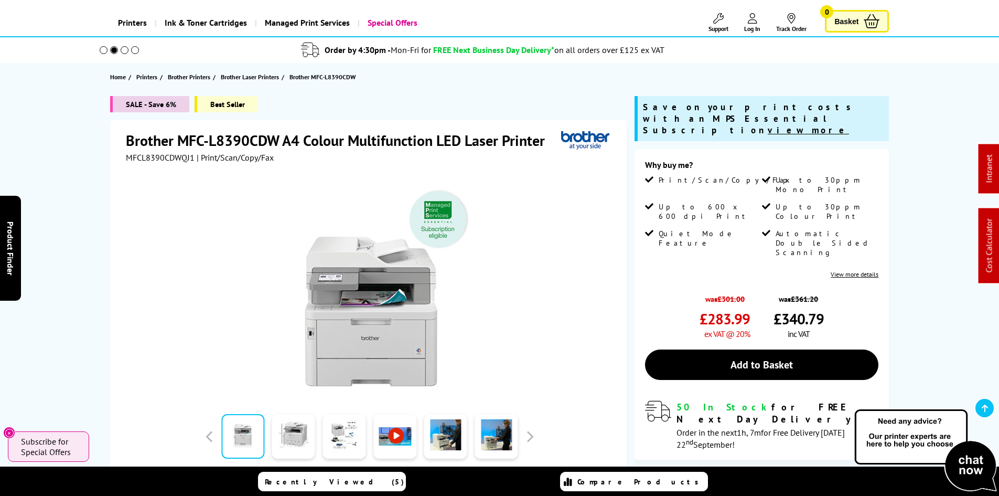
scroll to position [157, 0]
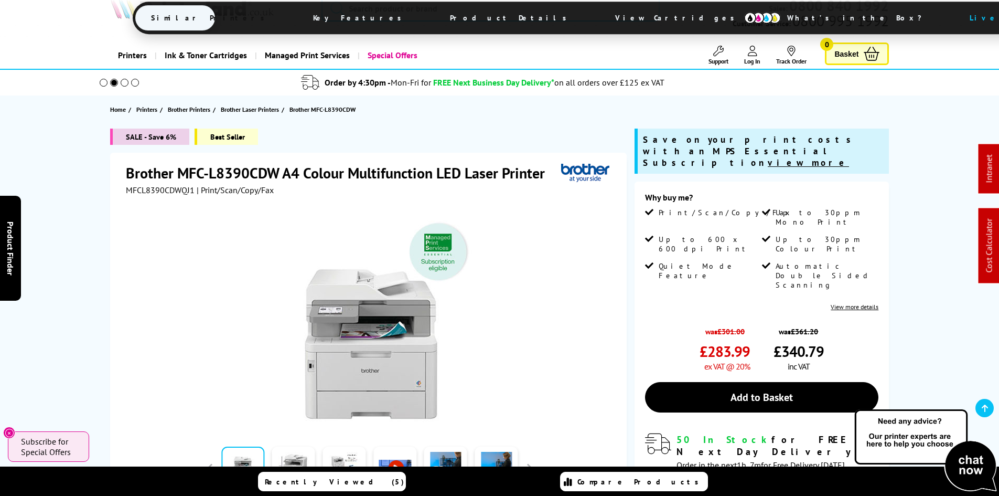
scroll to position [0, 0]
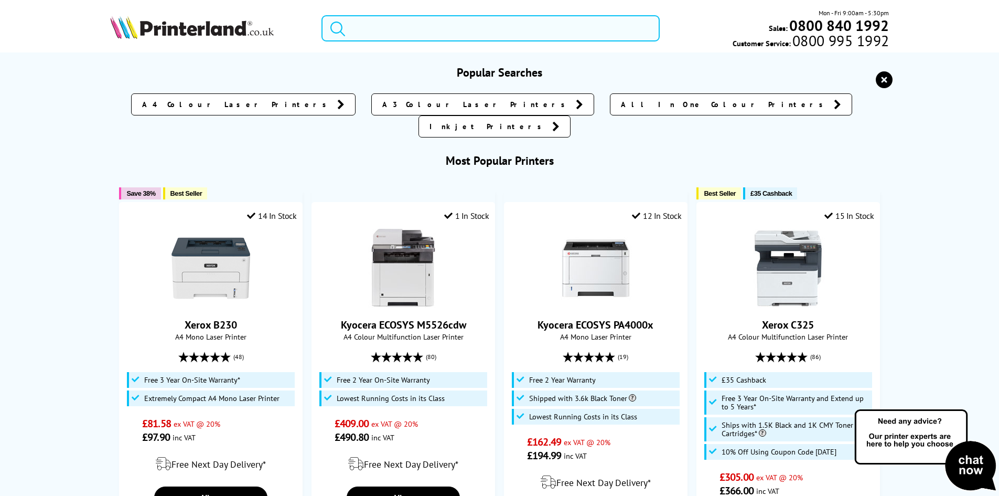
paste input "CE711A"
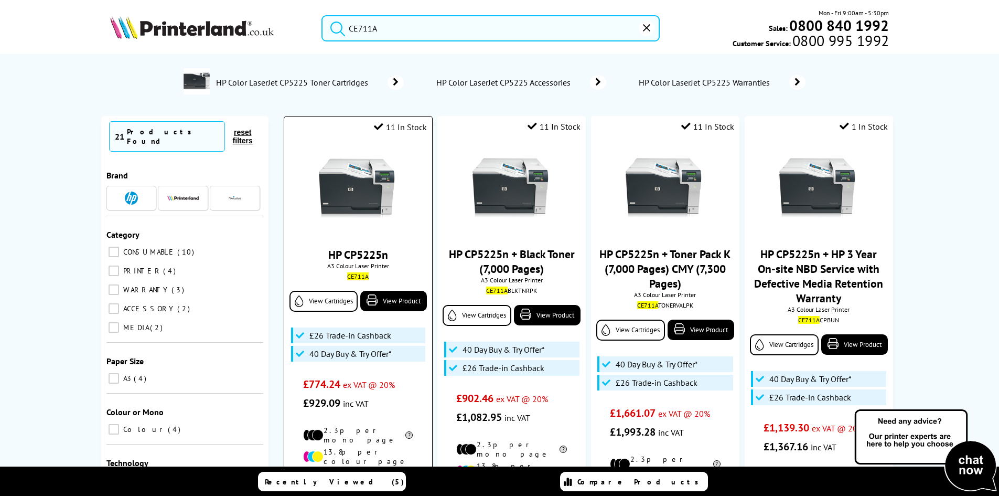
type input "CE711A"
click at [351, 178] on img at bounding box center [358, 190] width 79 height 79
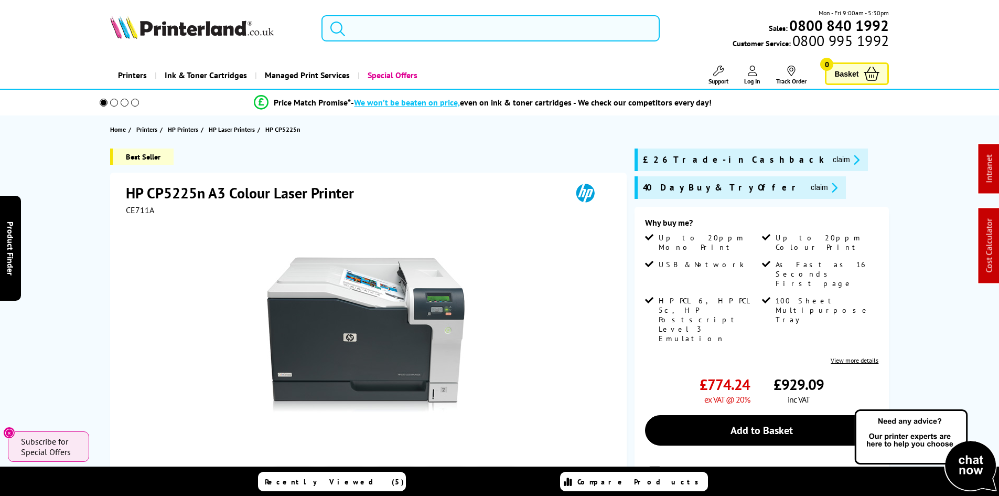
click at [373, 25] on input "search" at bounding box center [491, 28] width 338 height 26
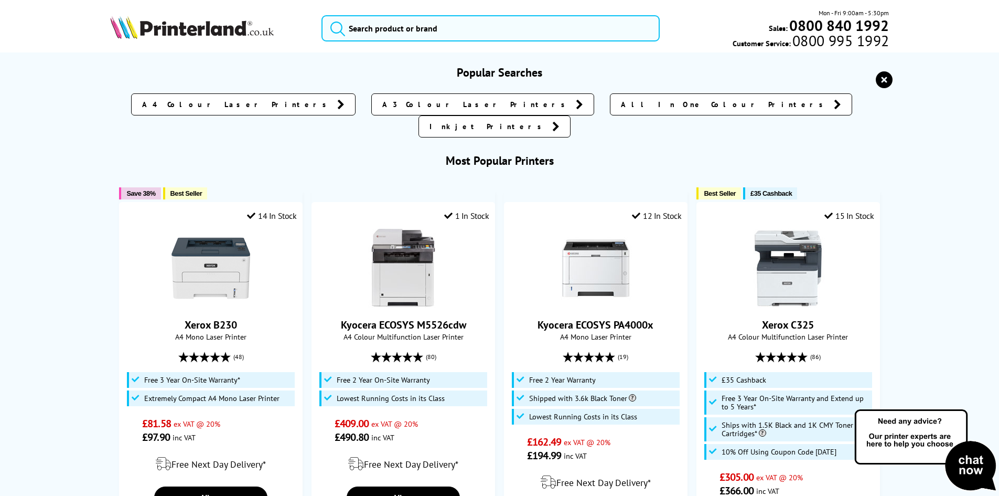
click at [161, 25] on img at bounding box center [192, 27] width 164 height 23
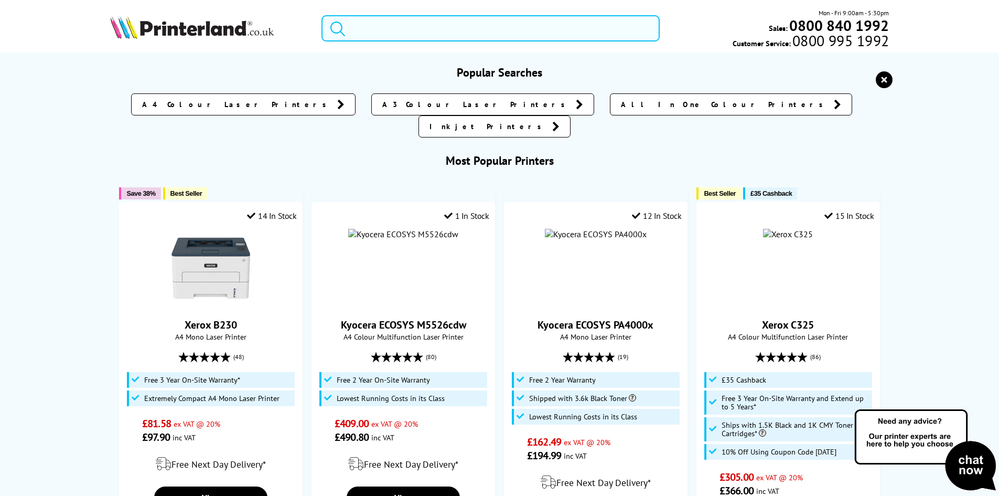
click at [389, 30] on input "search" at bounding box center [491, 28] width 338 height 26
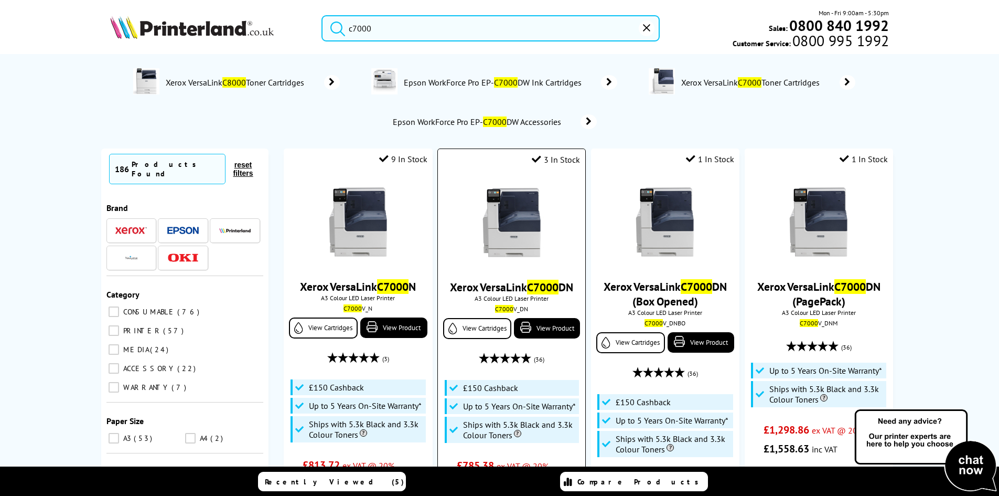
type input "c7000"
click at [512, 211] on img at bounding box center [512, 222] width 79 height 79
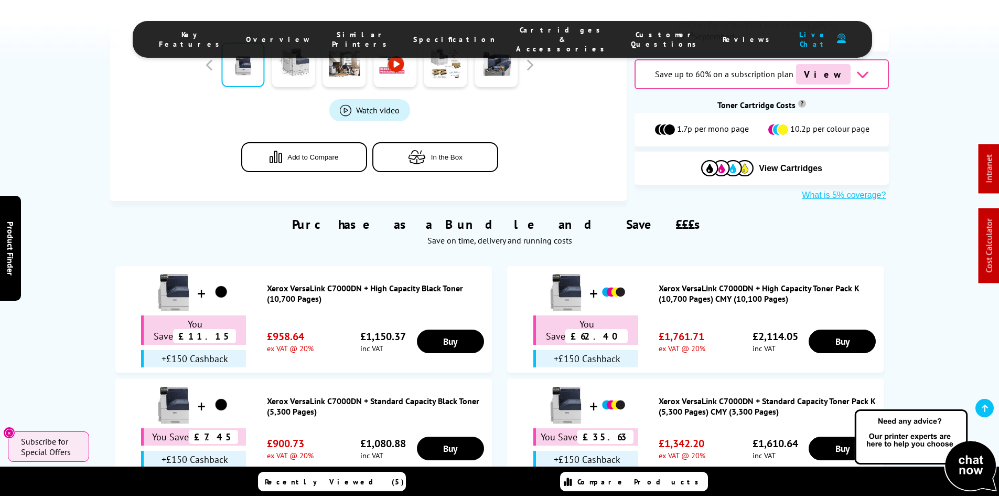
scroll to position [629, 0]
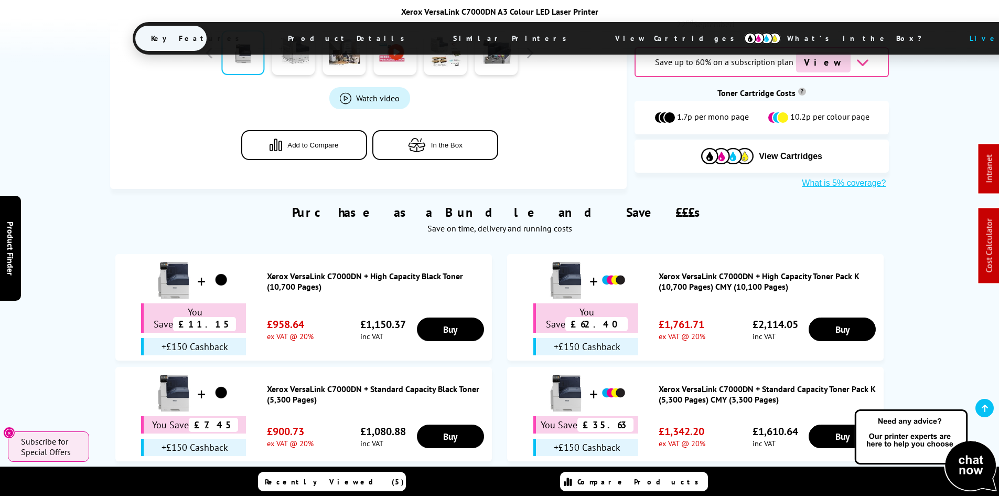
drag, startPoint x: 108, startPoint y: 251, endPoint x: 100, endPoint y: 248, distance: 8.0
click at [106, 249] on div "Purchase as a Bundle and Save £££s Save on time, delivery and running costs Xer…" at bounding box center [499, 378] width 839 height 380
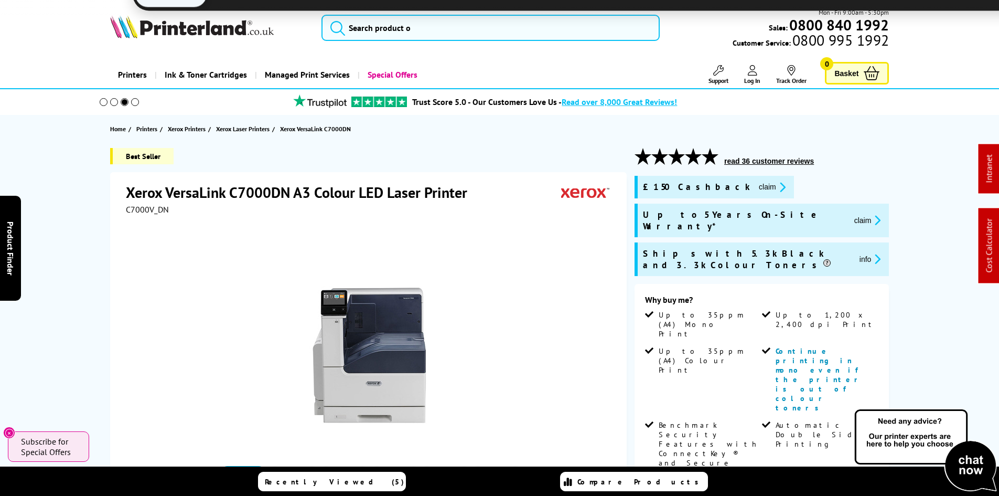
scroll to position [0, 0]
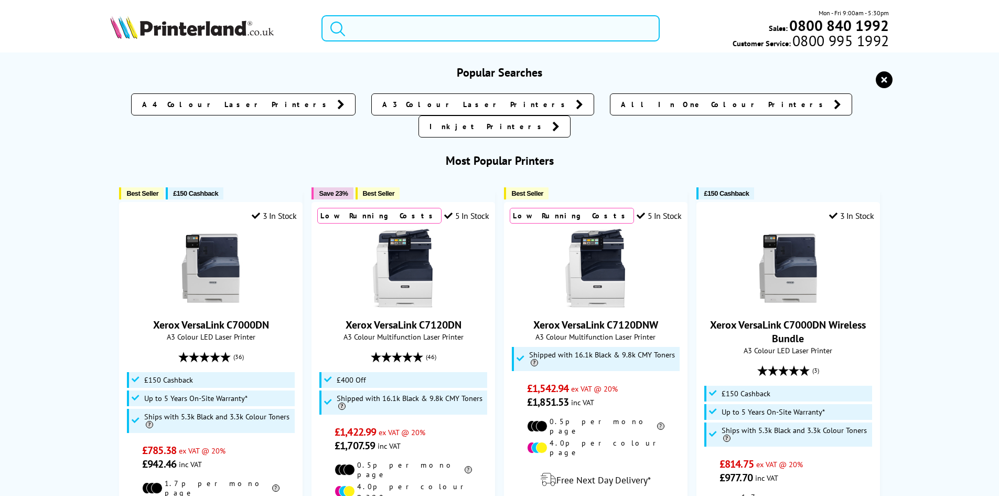
paste input "44574302"
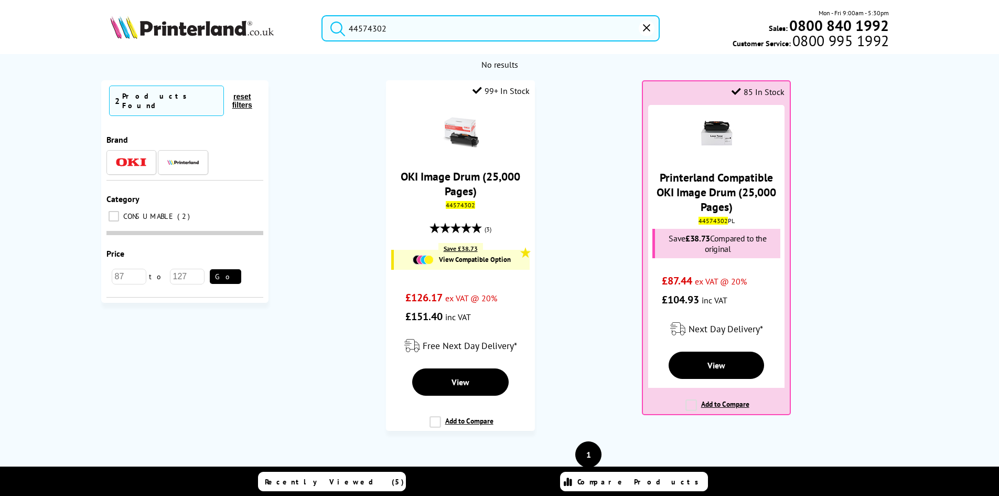
click at [555, 197] on ol "99+ In Stock OKI Image Drum (25,000 Pages) 44574302 (3) Save £38.73 View Compat…" at bounding box center [588, 260] width 619 height 361
click at [383, 36] on input "44574302" at bounding box center [491, 28] width 338 height 26
click at [382, 35] on input "44574302" at bounding box center [491, 28] width 338 height 26
paste input "5807106"
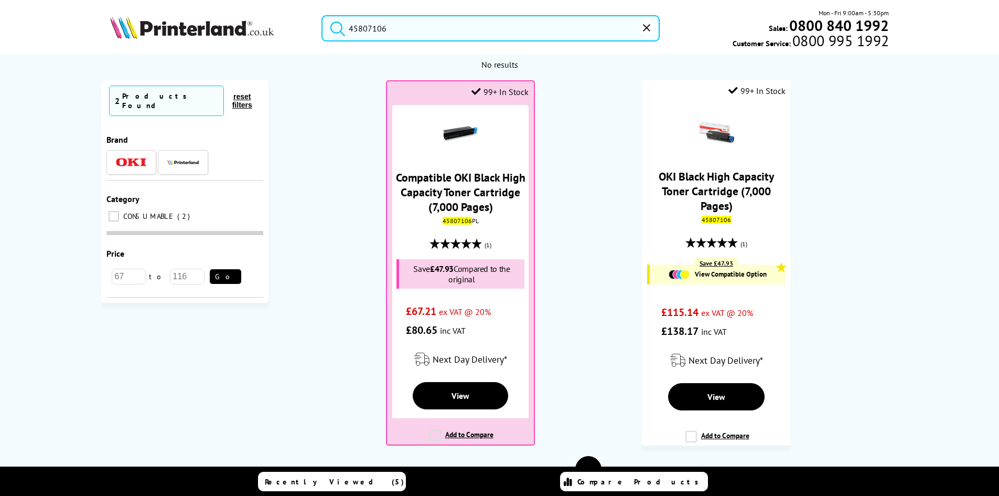
click at [571, 209] on ol "99+ In Stock Compatible OKI Black High Capacity Toner Cartridge (7,000 Pages) 4…" at bounding box center [588, 268] width 619 height 376
click at [443, 28] on input "45807106" at bounding box center [491, 28] width 338 height 26
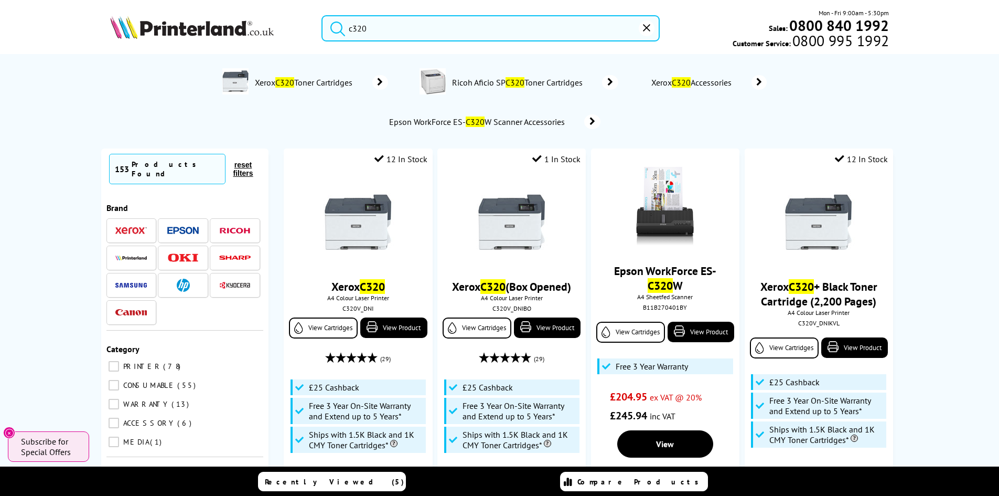
click at [387, 25] on input "c320" at bounding box center [491, 28] width 338 height 26
paste input "HLL2400DWZU1"
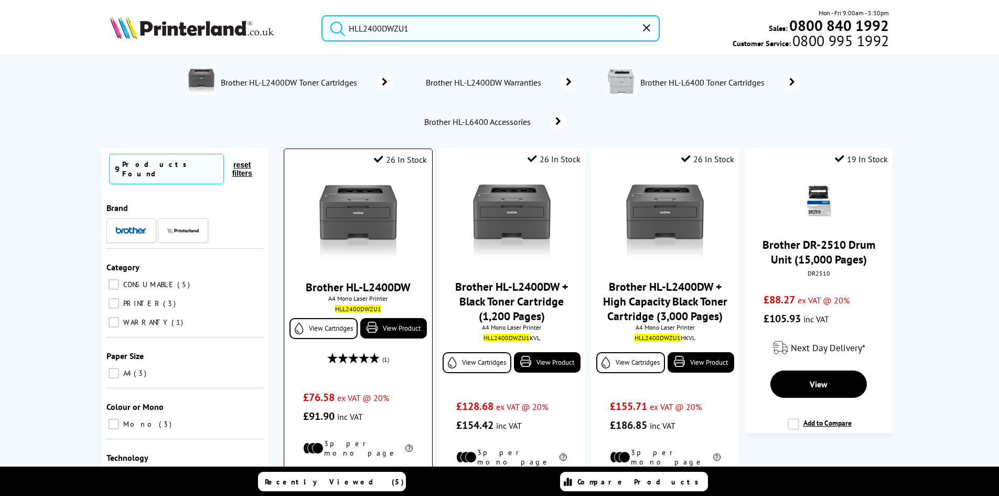
type input "HLL2400DWZU1"
click at [337, 211] on img at bounding box center [358, 222] width 79 height 79
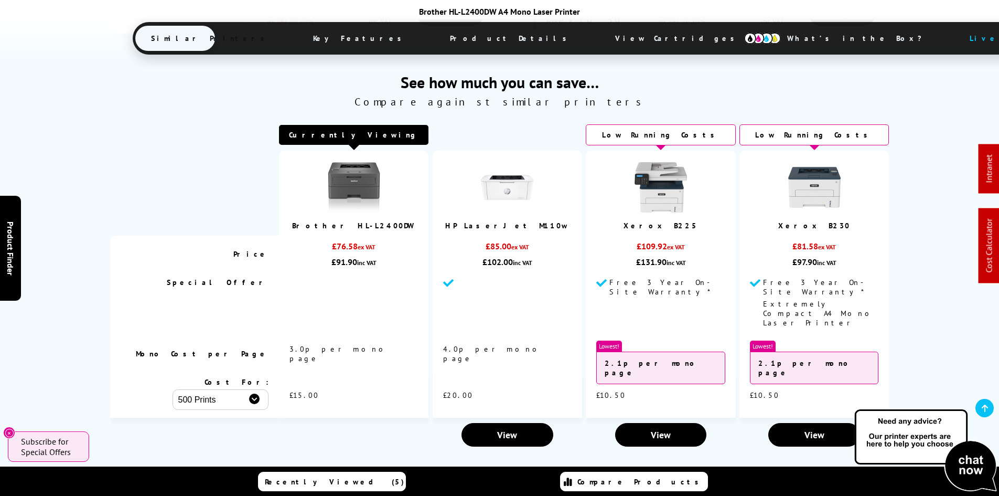
scroll to position [682, 0]
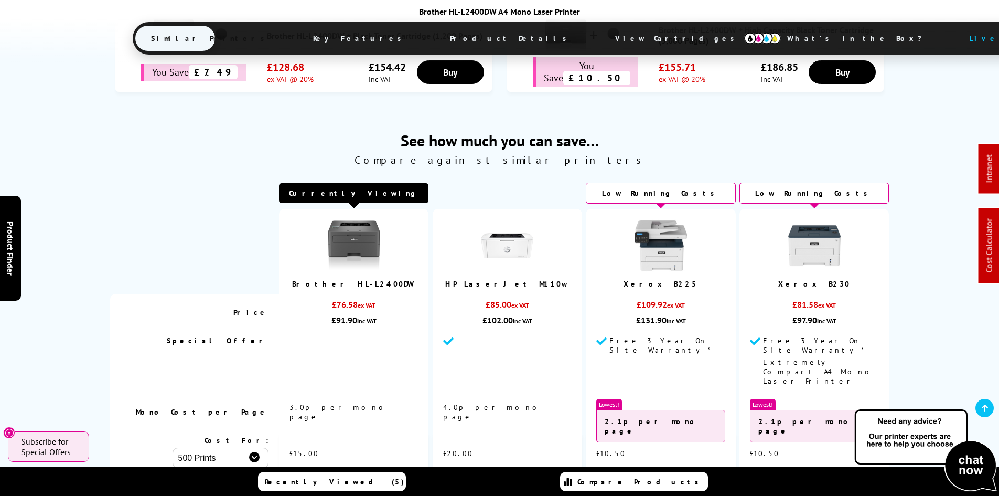
click at [78, 221] on div "See how much you can save… Compare against similar printers Currently Viewing B…" at bounding box center [499, 306] width 999 height 406
click at [68, 230] on div "See how much you can save… Compare against similar printers Currently Viewing B…" at bounding box center [499, 306] width 999 height 406
click at [832, 219] on img at bounding box center [814, 245] width 52 height 52
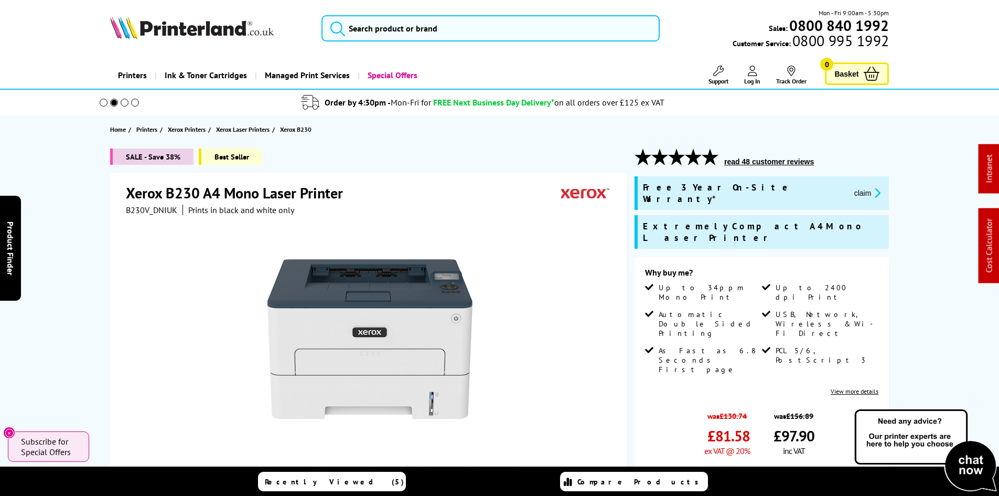
click at [161, 210] on span "B230V_DNIUK" at bounding box center [151, 210] width 51 height 10
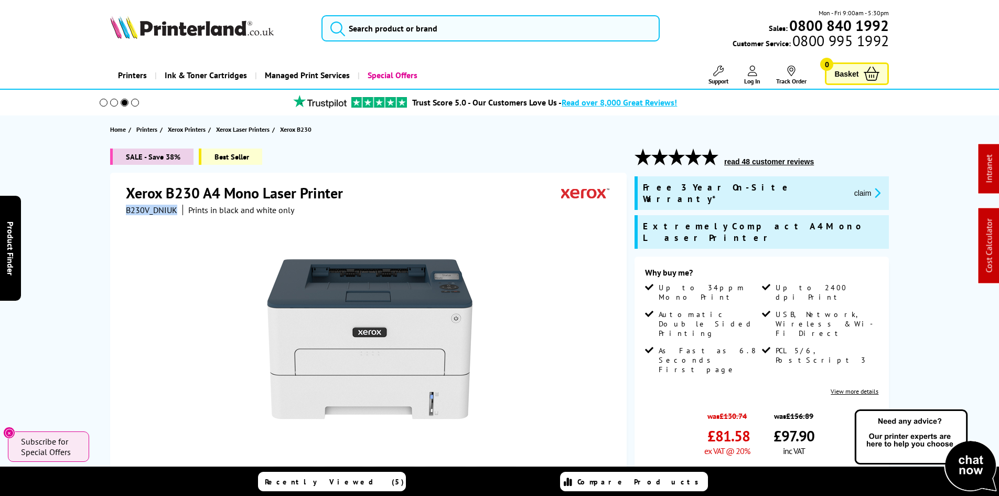
copy span "B230V_DNIUK"
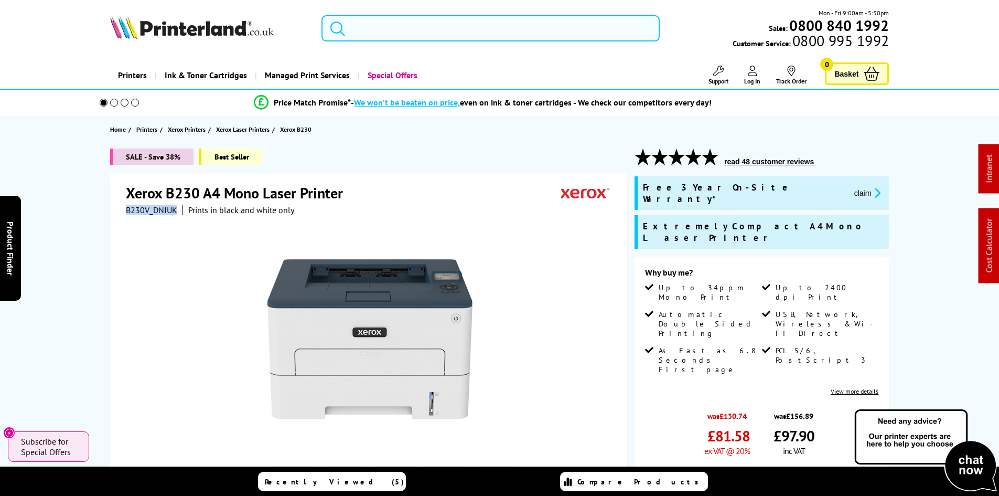
copy span "B230V_DNIUK"
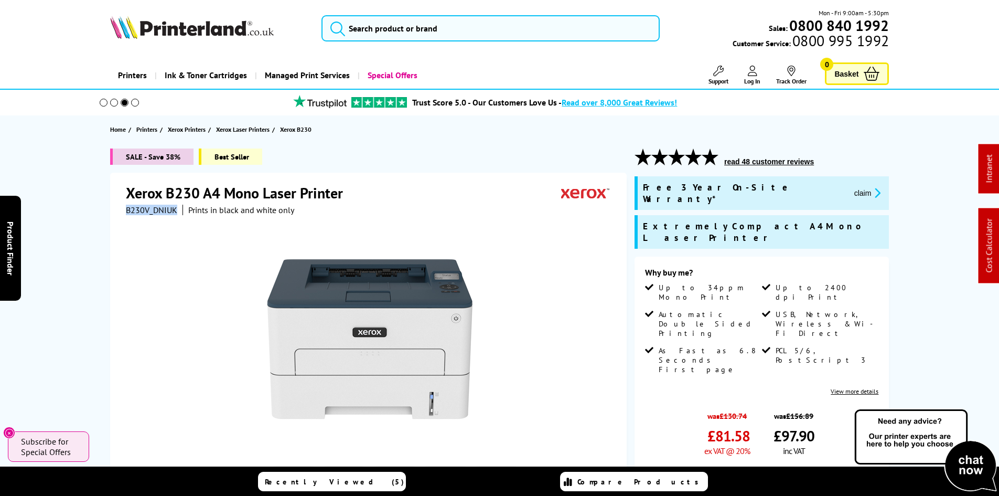
copy span "B230V_DNIUK"
click at [851, 189] on button "claim" at bounding box center [867, 193] width 33 height 12
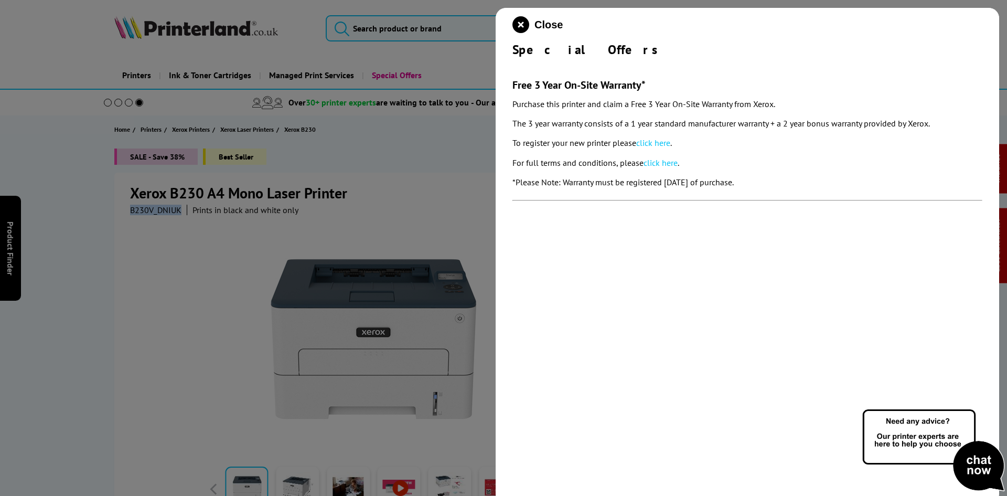
drag, startPoint x: 511, startPoint y: 51, endPoint x: 791, endPoint y: 176, distance: 306.7
click at [791, 176] on div "Close Special Offers Free 3 Year On-Site Warranty* Purchase this printer and cl…" at bounding box center [748, 256] width 504 height 496
copy div "Special Offers Free 3 Year On-Site Warranty* Purchase this printer and claim a …"
click at [60, 193] on div at bounding box center [503, 248] width 1007 height 496
click at [517, 27] on icon "close modal" at bounding box center [520, 24] width 17 height 17
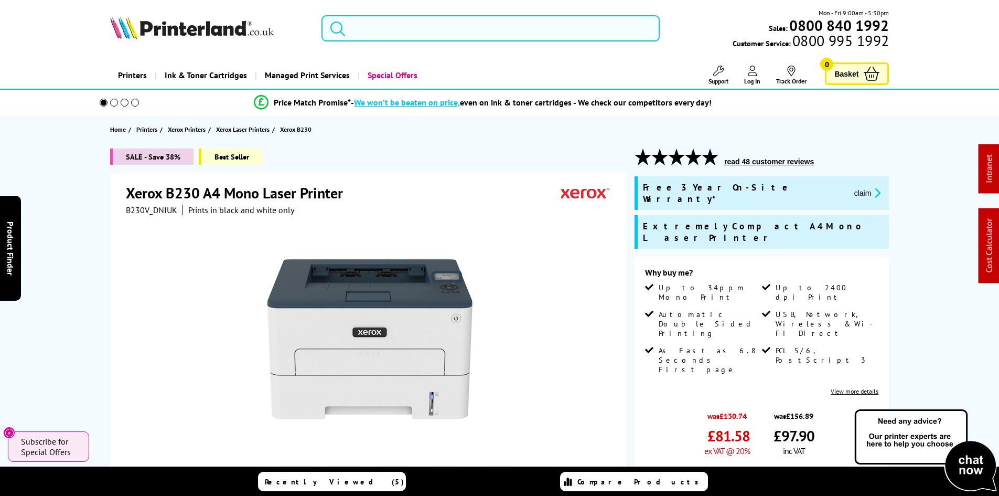
click at [422, 29] on input "search" at bounding box center [491, 28] width 338 height 26
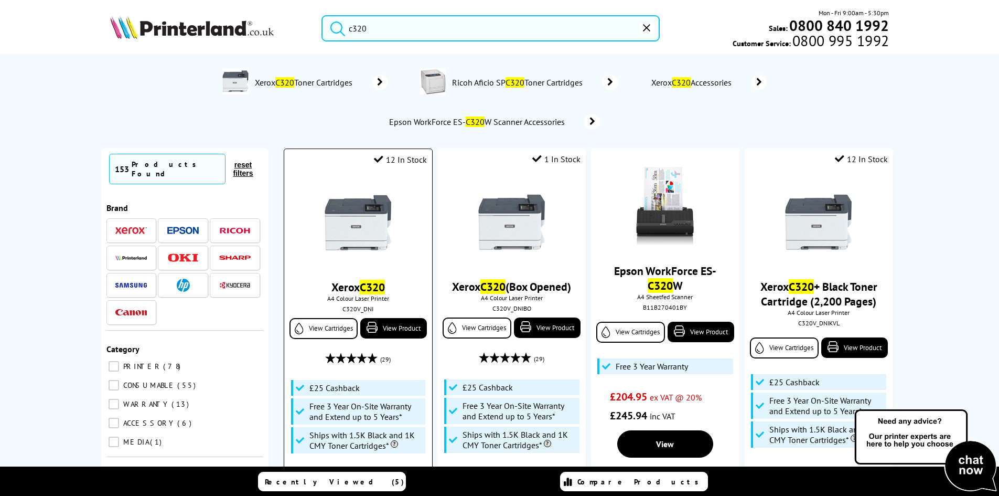
type input "c320"
click at [368, 218] on img at bounding box center [358, 222] width 79 height 79
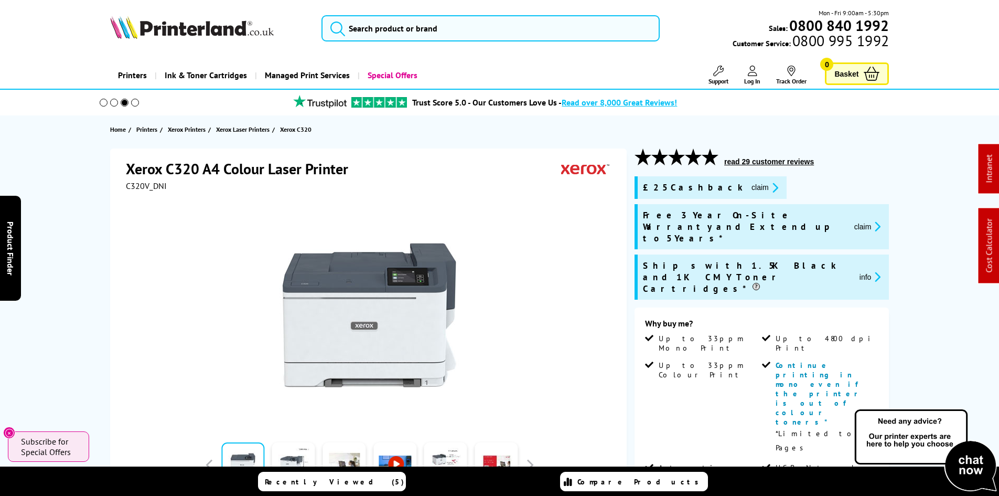
click at [157, 185] on span "C320V_DNI" at bounding box center [146, 185] width 41 height 10
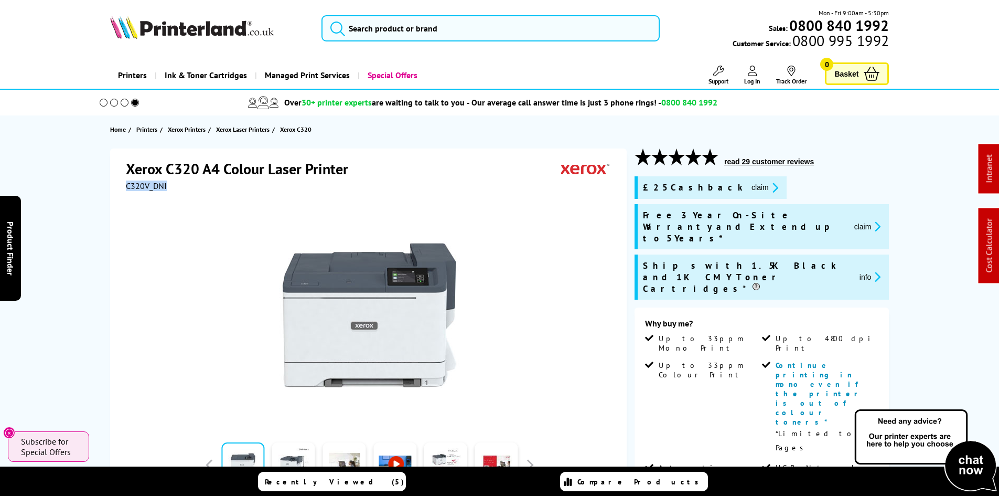
copy span "C320V_DNI"
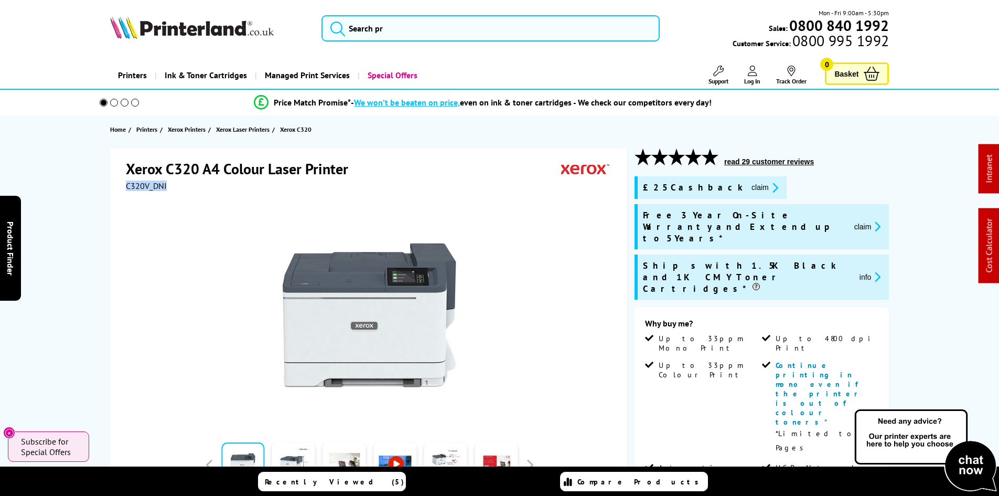
copy span "C320V_DNI"
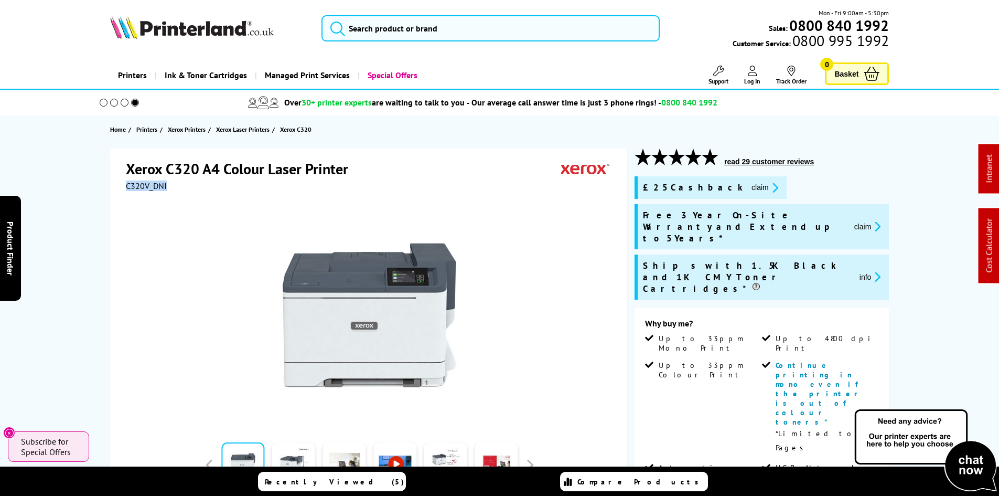
copy span "C320V_DNI"
drag, startPoint x: 704, startPoint y: 187, endPoint x: 718, endPoint y: 202, distance: 20.4
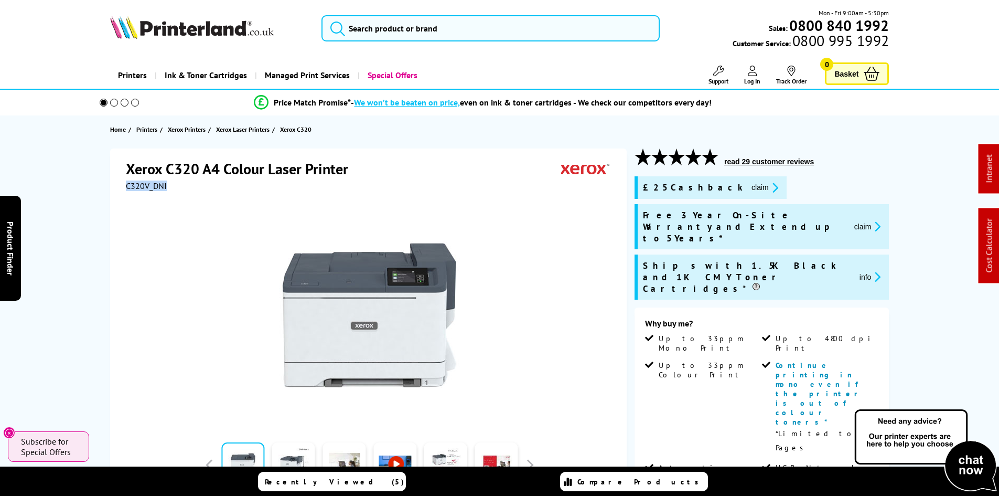
click at [748, 187] on button "claim" at bounding box center [764, 187] width 33 height 12
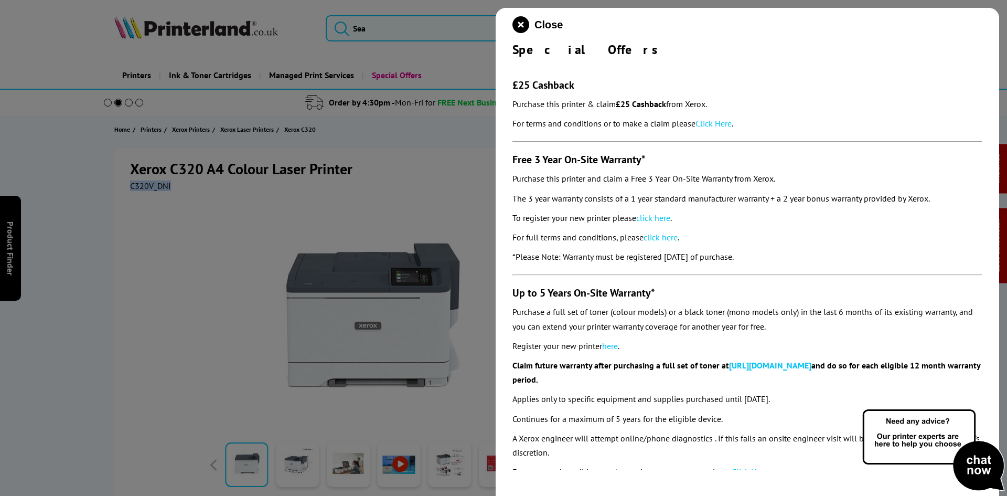
drag, startPoint x: 511, startPoint y: 48, endPoint x: 807, endPoint y: 262, distance: 365.1
click at [807, 262] on div "Close Special Offers £25 Cashback Purchase this printer & claim £25 Cashback fr…" at bounding box center [748, 256] width 504 height 496
copy div "Special Offers £25 Cashback Purchase this printer & claim £25 Cashback from Xer…"
click at [528, 26] on icon "close modal" at bounding box center [520, 24] width 17 height 17
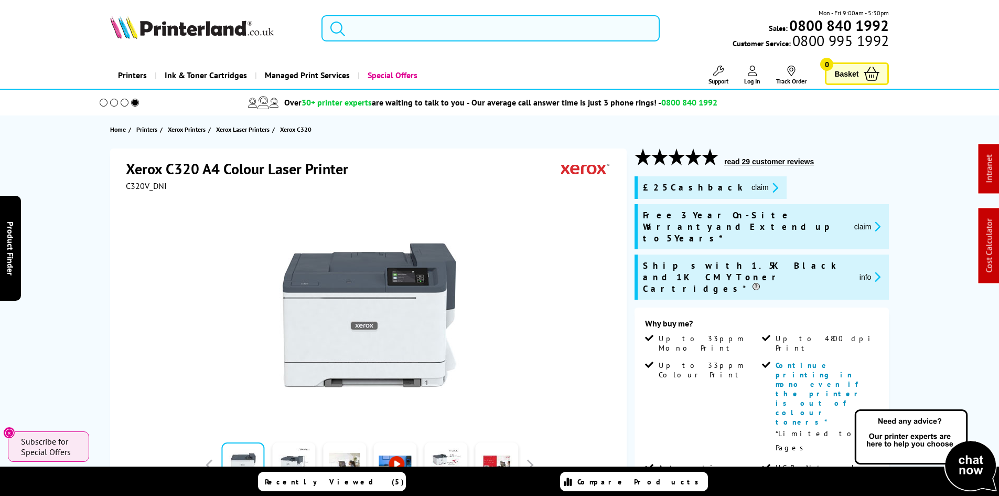
click at [431, 38] on input "search" at bounding box center [491, 28] width 338 height 26
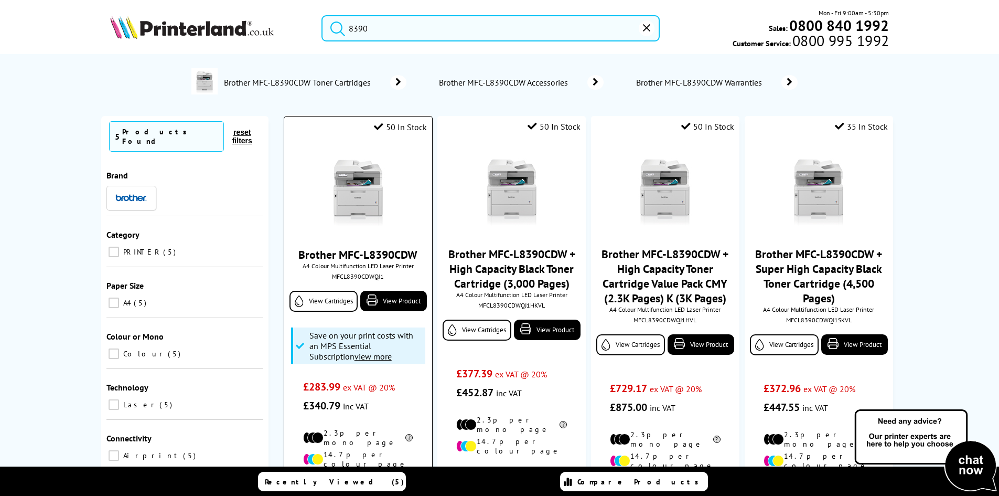
type input "8390"
click at [345, 198] on img at bounding box center [358, 190] width 79 height 79
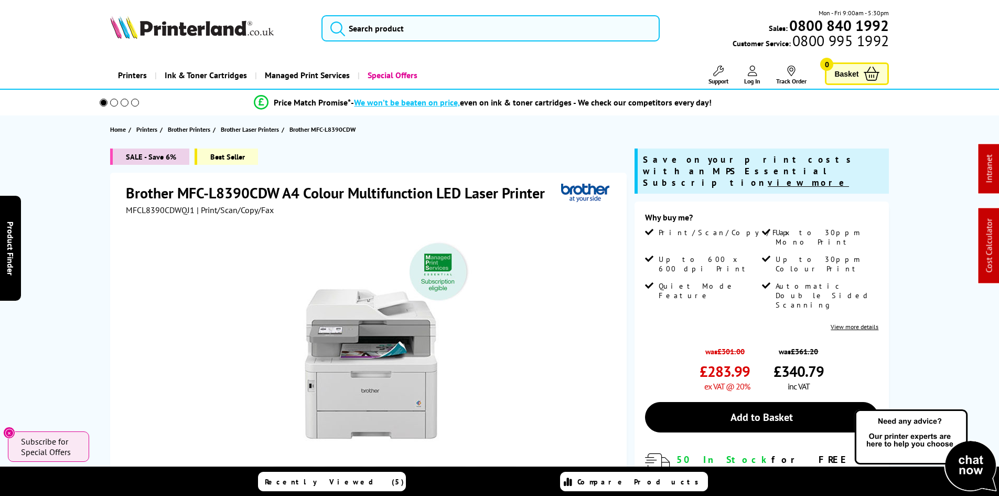
click at [88, 231] on div "SALE - Save 6% Best Seller Brother MFC-L8390CDW A4 Colour Multifunction LED Las…" at bounding box center [499, 404] width 839 height 513
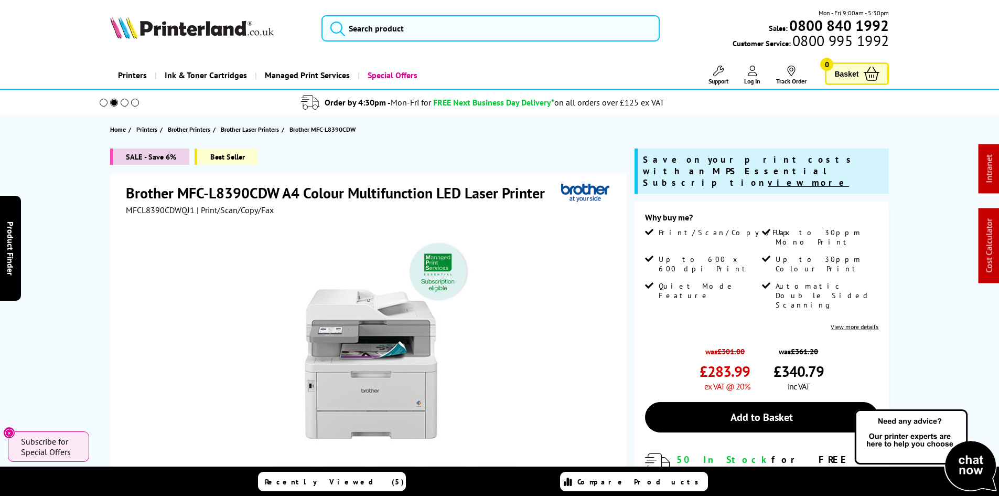
click at [80, 272] on div "SALE - Save 6% Best Seller Brother MFC-L8390CDW A4 Colour Multifunction LED Las…" at bounding box center [499, 404] width 839 height 513
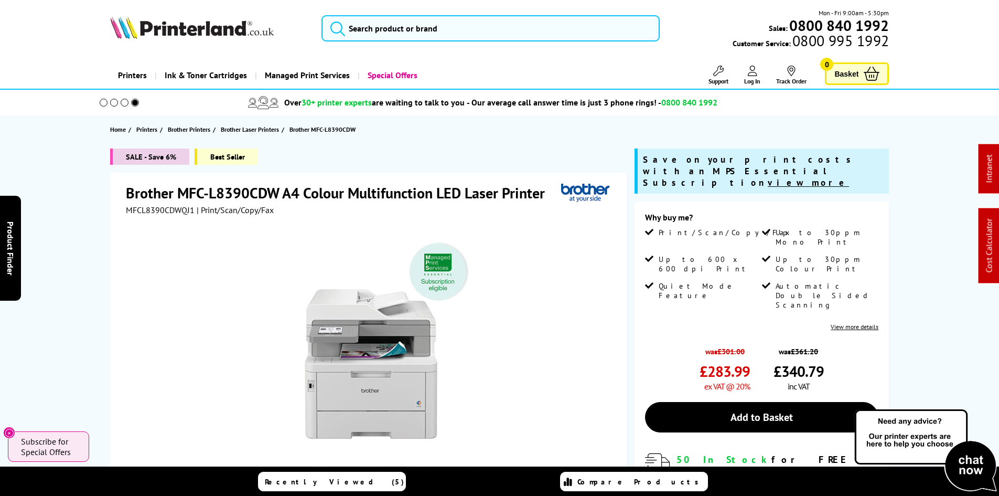
click at [80, 272] on div "SALE - Save 6% Best Seller Brother MFC-L8390CDW A4 Colour Multifunction LED Las…" at bounding box center [499, 404] width 839 height 513
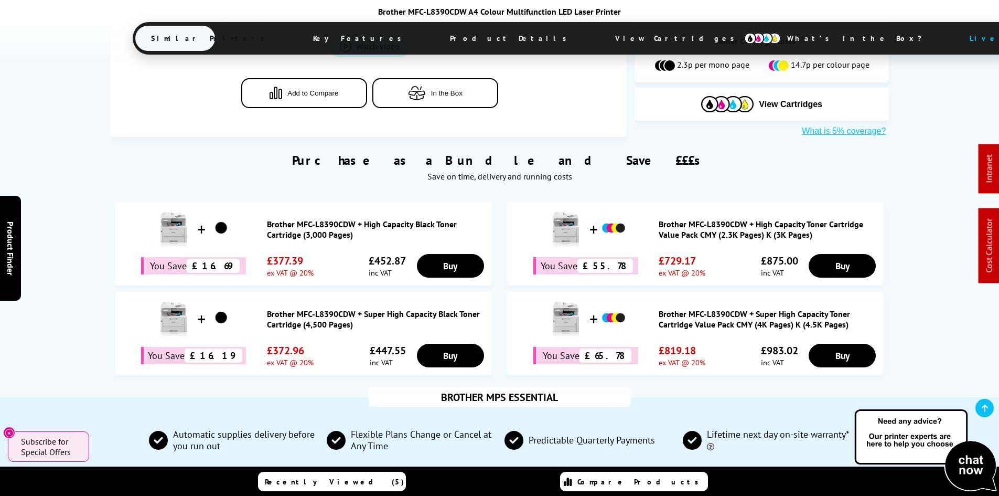
click at [600, 40] on span "View Cartridges" at bounding box center [680, 38] width 161 height 27
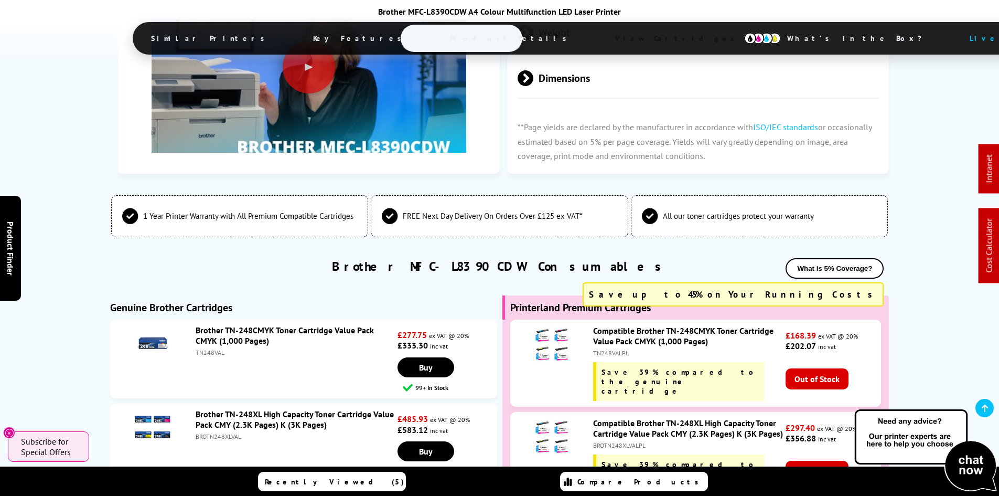
scroll to position [3645, 0]
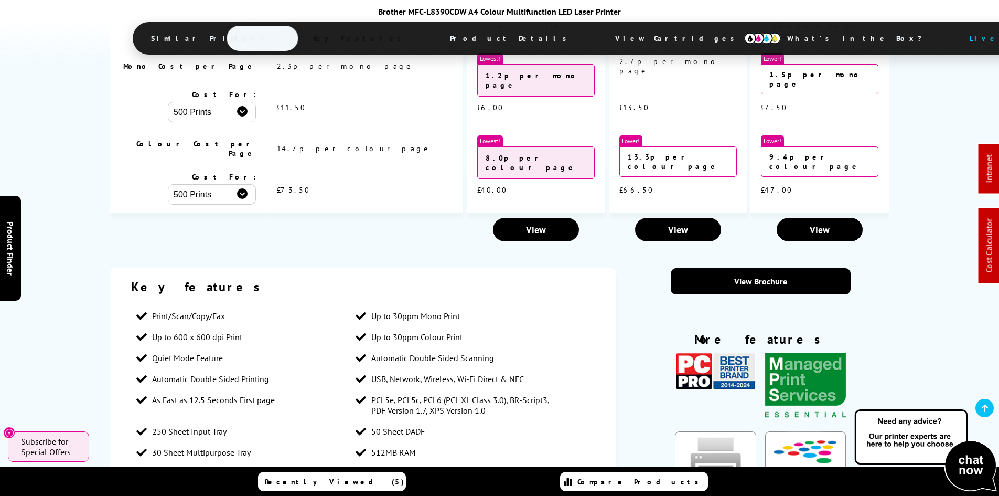
scroll to position [1652, 0]
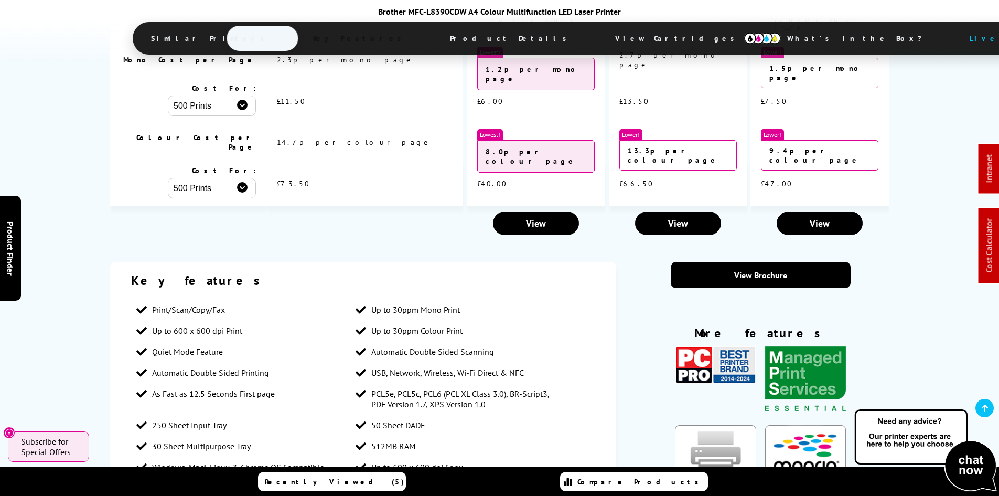
click at [600, 31] on span "View Cartridges" at bounding box center [680, 38] width 161 height 27
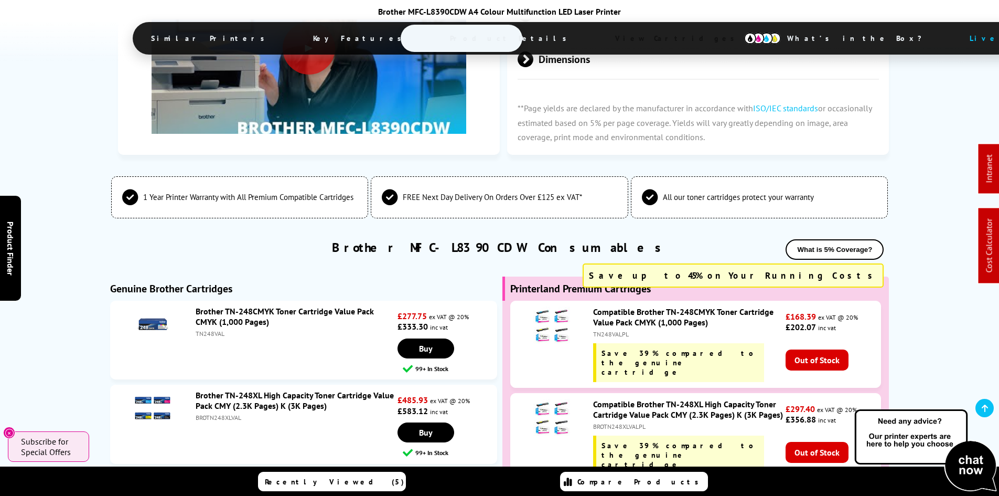
scroll to position [3645, 0]
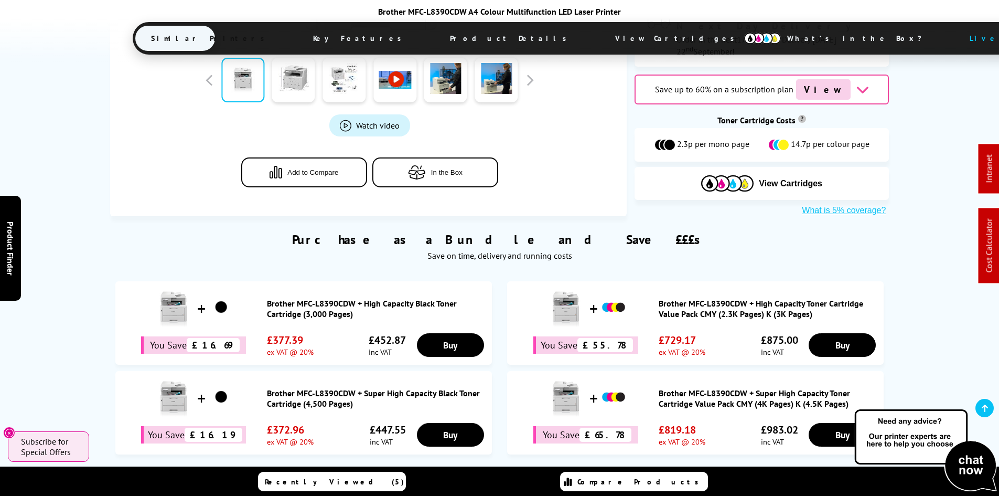
scroll to position [288, 0]
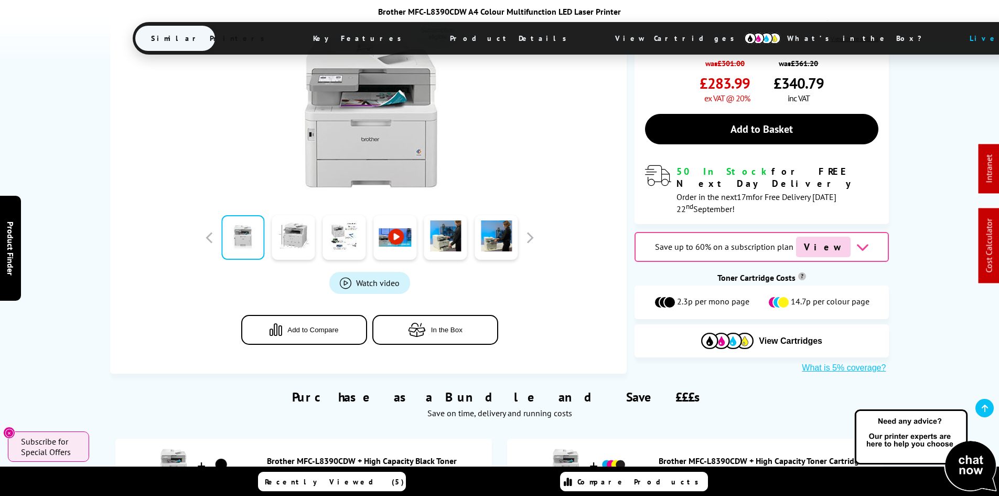
click at [600, 39] on span "View Cartridges" at bounding box center [680, 38] width 161 height 27
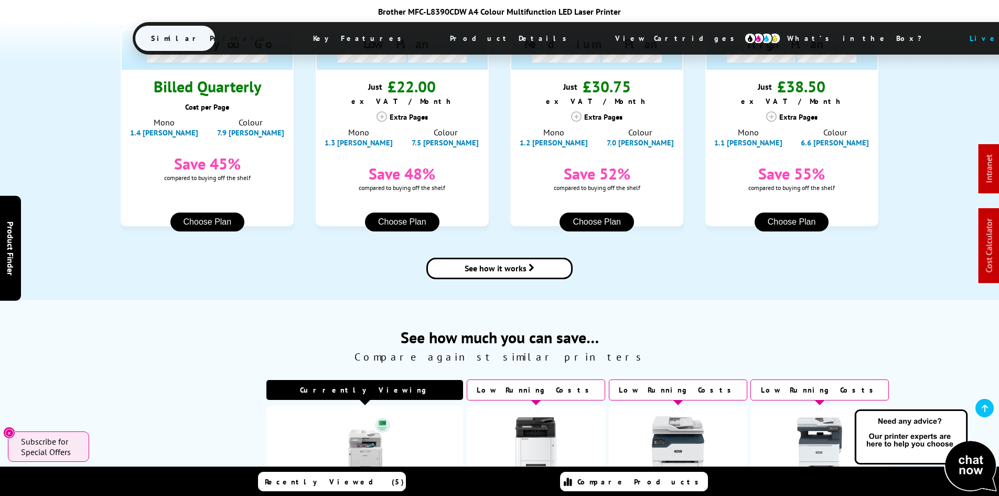
scroll to position [760, 0]
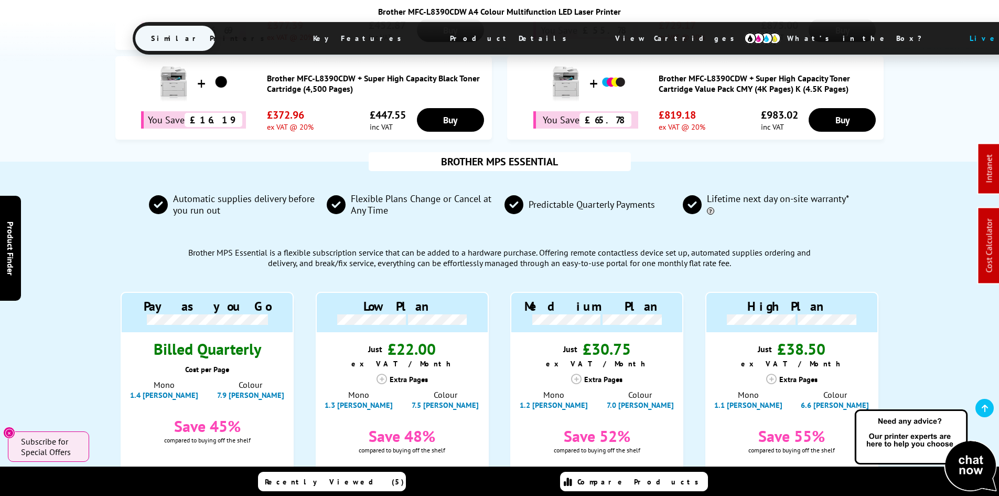
click at [95, 222] on div "BROTHER MPS ESSENTIAL Automatic supplies delivery before you run out Flexible P…" at bounding box center [499, 362] width 839 height 401
click at [93, 383] on div "BROTHER MPS ESSENTIAL Automatic supplies delivery before you run out Flexible P…" at bounding box center [499, 362] width 839 height 401
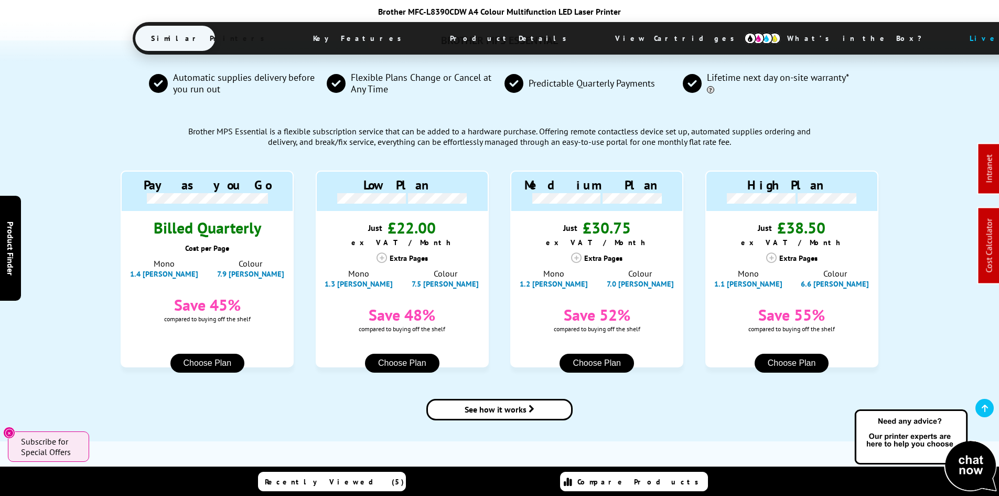
scroll to position [892, 0]
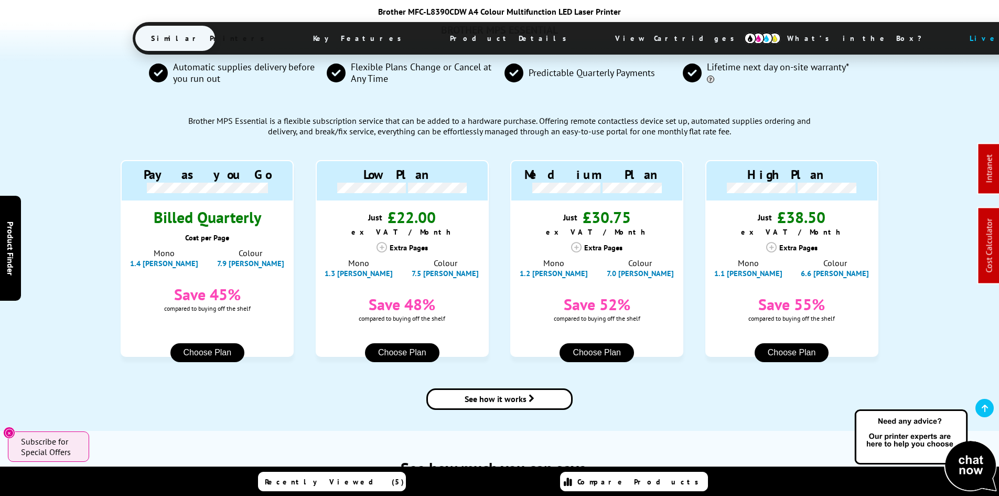
click at [82, 269] on div "BROTHER MPS ESSENTIAL Automatic supplies delivery before you run out Flexible P…" at bounding box center [499, 230] width 839 height 401
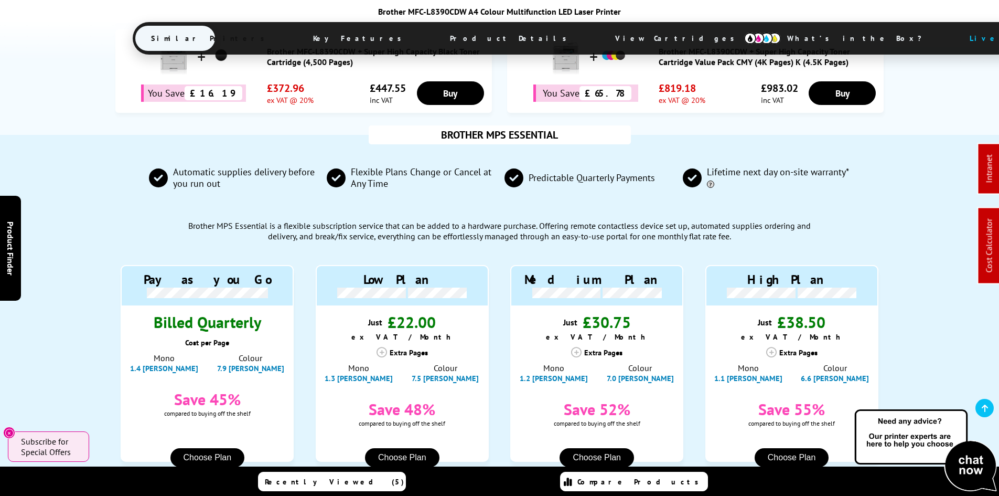
click at [82, 269] on div "BROTHER MPS ESSENTIAL Automatic supplies delivery before you run out Flexible P…" at bounding box center [499, 335] width 839 height 401
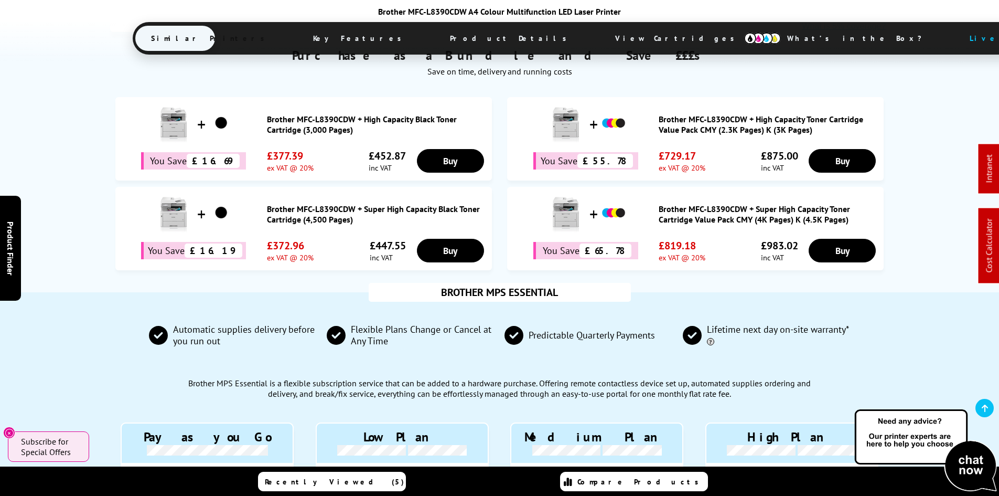
scroll to position [892, 0]
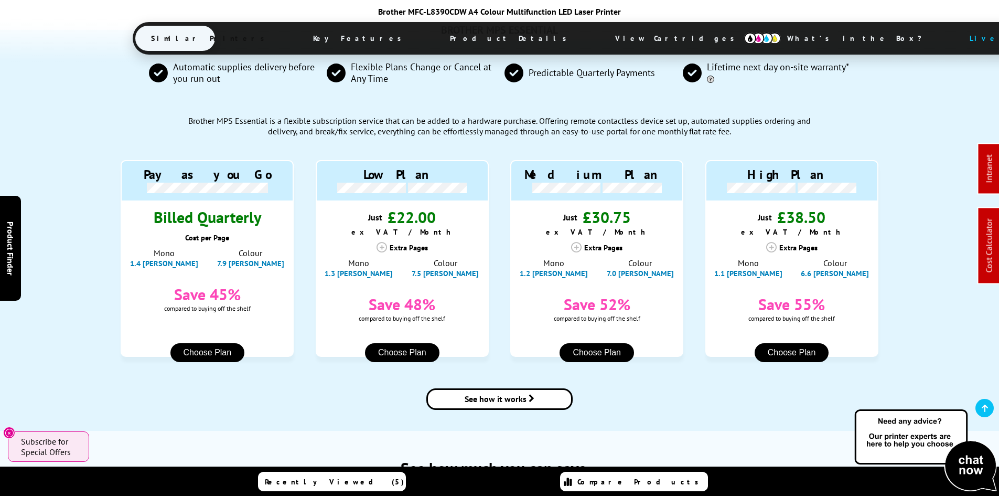
click at [600, 42] on span "View Cartridges" at bounding box center [680, 38] width 161 height 27
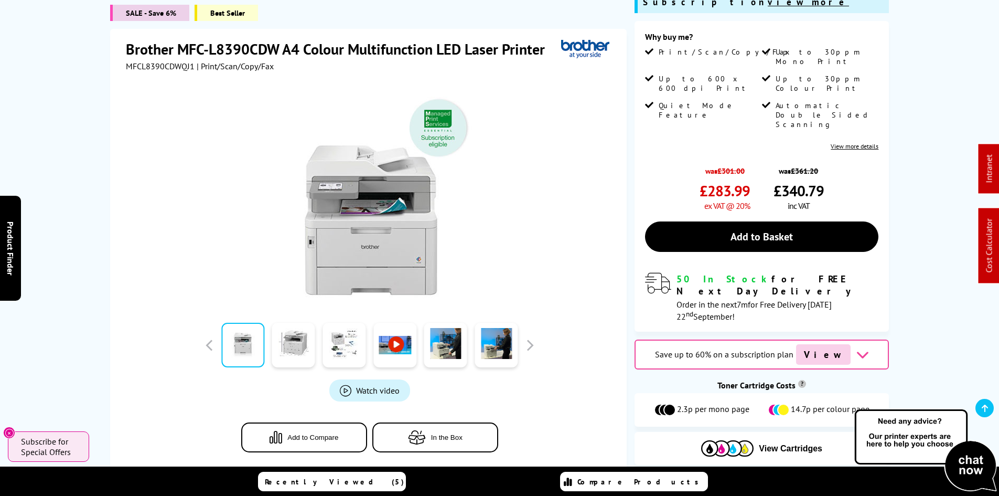
scroll to position [183, 0]
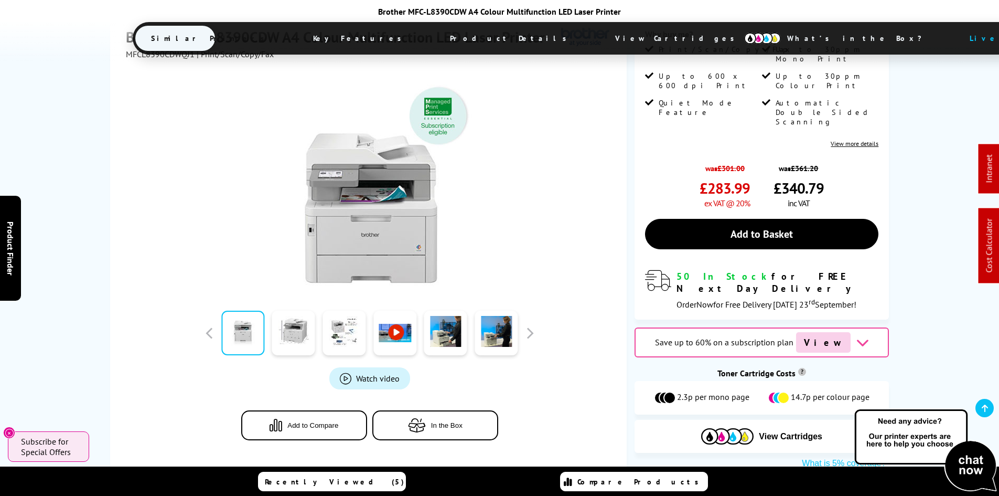
click at [83, 219] on div "SALE - Save 6% Best Seller Brother MFC-L8390CDW A4 Colour Multifunction LED Las…" at bounding box center [499, 217] width 839 height 504
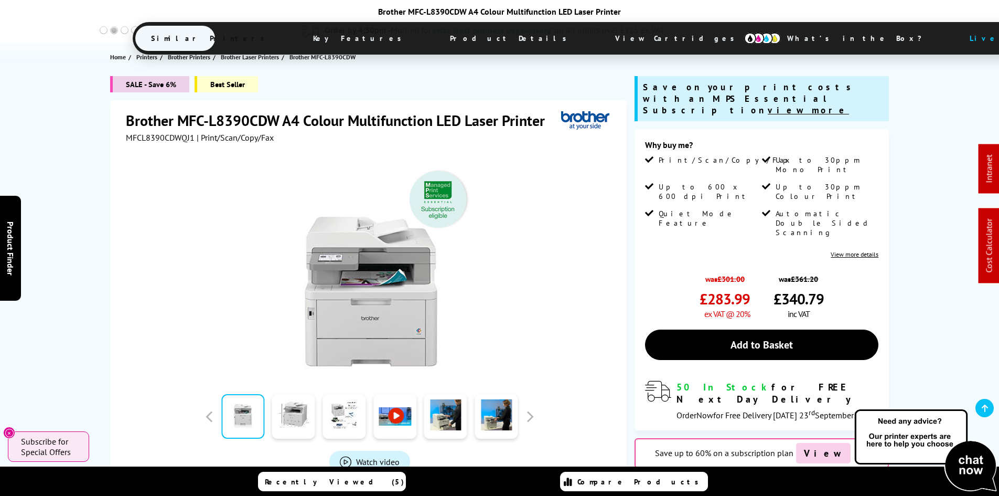
scroll to position [0, 0]
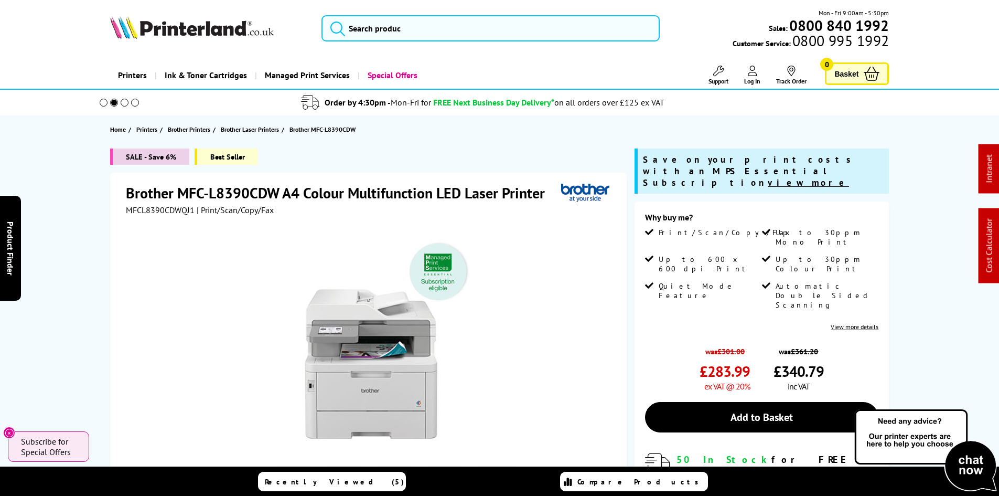
click at [86, 202] on div "SALE - Save 6% Best Seller Brother MFC-L8390CDW A4 Colour Multifunction LED Las…" at bounding box center [499, 400] width 839 height 504
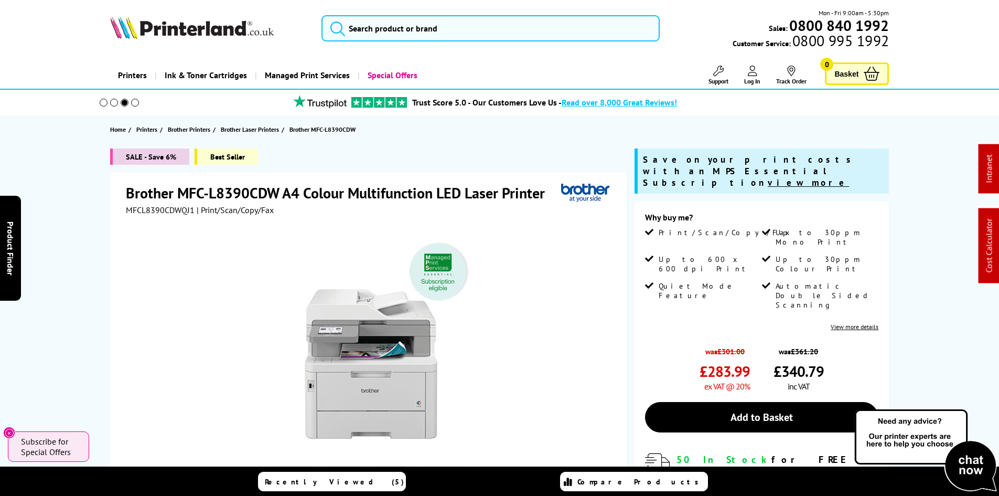
click at [89, 179] on div "SALE - Save 6% Best Seller Brother MFC-L8390CDW A4 Colour Multifunction LED Las…" at bounding box center [499, 400] width 839 height 504
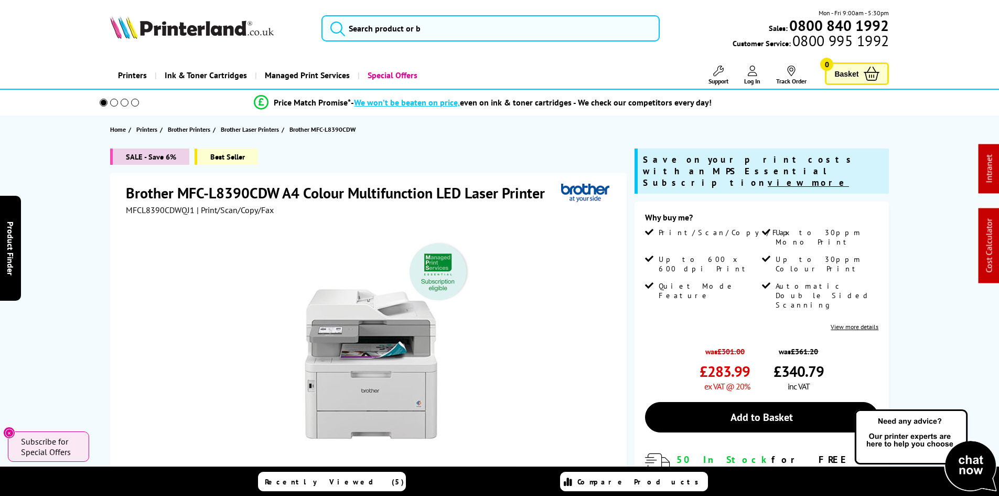
click at [94, 279] on div "SALE - Save 6% Best Seller Brother MFC-L8390CDW A4 Colour Multifunction LED Las…" at bounding box center [499, 400] width 839 height 504
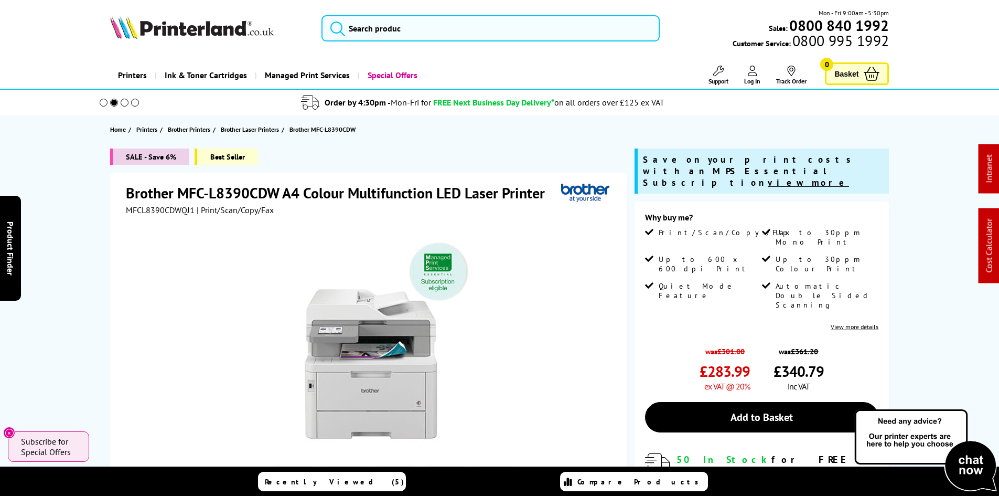
click at [94, 279] on div "SALE - Save 6% Best Seller Brother MFC-L8390CDW A4 Colour Multifunction LED Las…" at bounding box center [499, 400] width 839 height 504
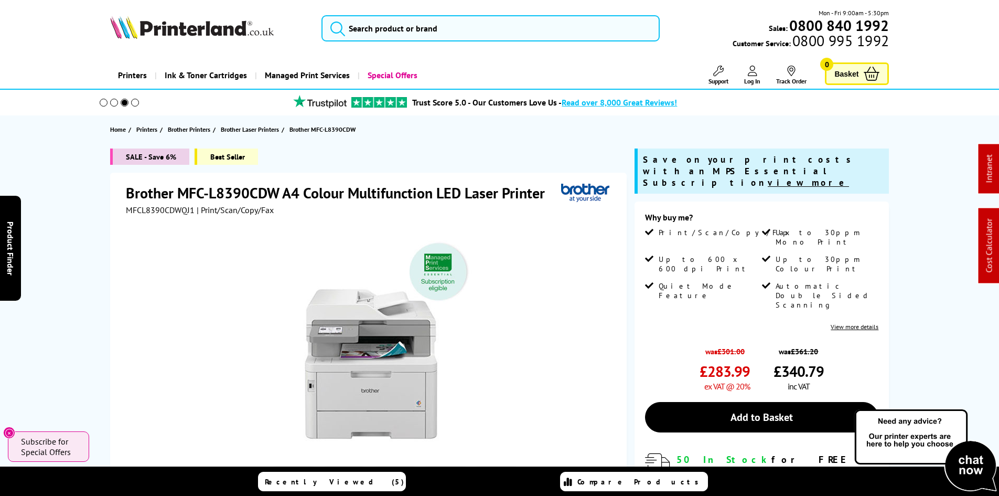
click at [80, 250] on div "SALE - Save 6% Best Seller Brother MFC-L8390CDW A4 Colour Multifunction LED Las…" at bounding box center [499, 400] width 839 height 504
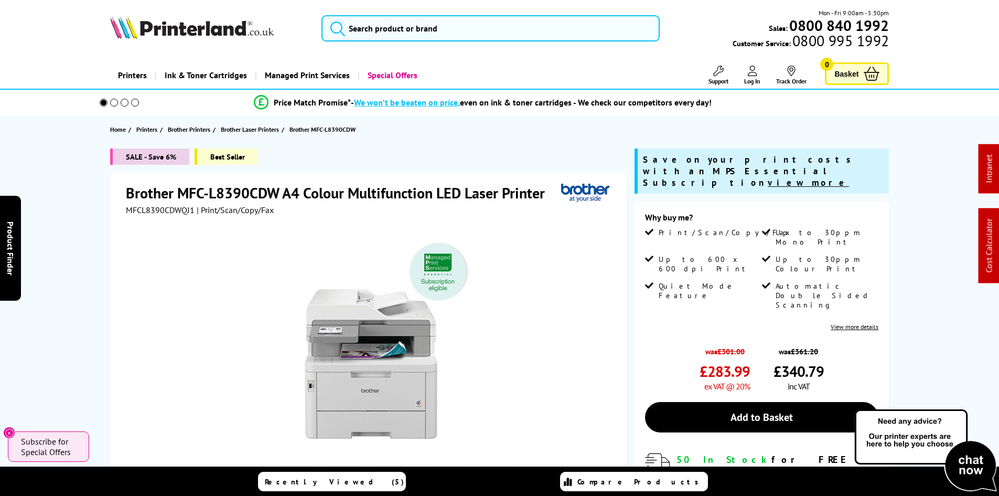
click at [109, 227] on div "SALE - Save 6% Best Seller Brother MFC-L8390CDW A4 Colour Multifunction LED Las…" at bounding box center [499, 400] width 839 height 504
click at [99, 212] on div "SALE - Save 6% Best Seller Brother MFC-L8390CDW A4 Colour Multifunction LED Las…" at bounding box center [499, 400] width 839 height 504
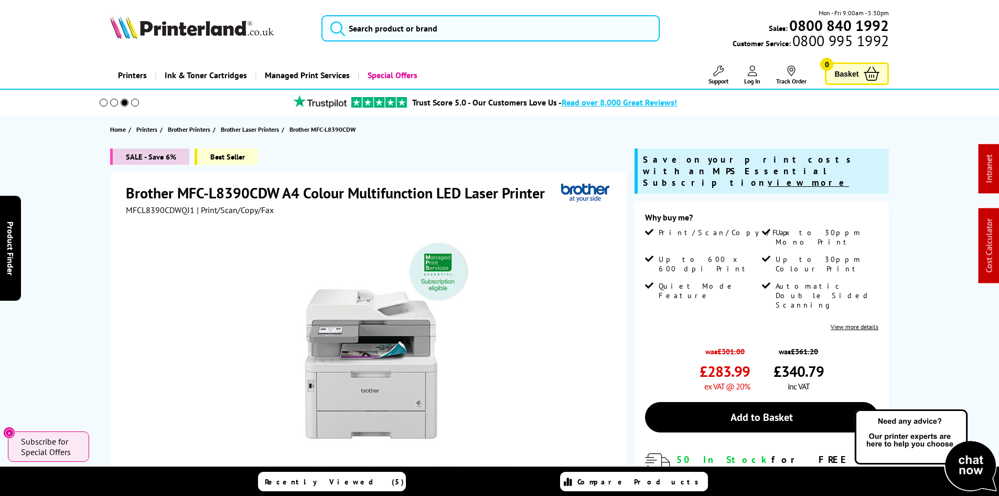
click at [96, 218] on div "SALE - Save 6% Best Seller Brother MFC-L8390CDW A4 Colour Multifunction LED Las…" at bounding box center [499, 400] width 839 height 504
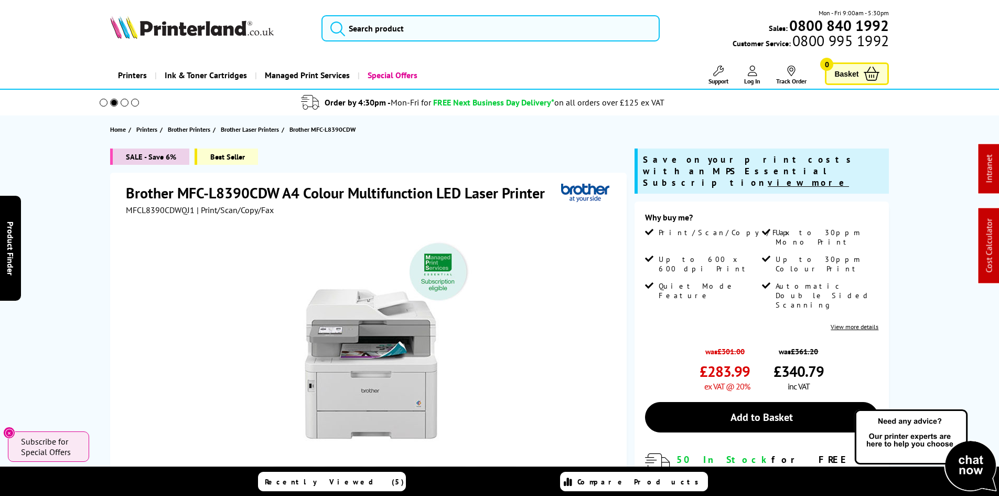
click at [96, 218] on div "SALE - Save 6% Best Seller Brother MFC-L8390CDW A4 Colour Multifunction LED Las…" at bounding box center [499, 400] width 839 height 504
click at [80, 250] on div "SALE - Save 6% Best Seller Brother MFC-L8390CDW A4 Colour Multifunction LED Las…" at bounding box center [499, 400] width 839 height 504
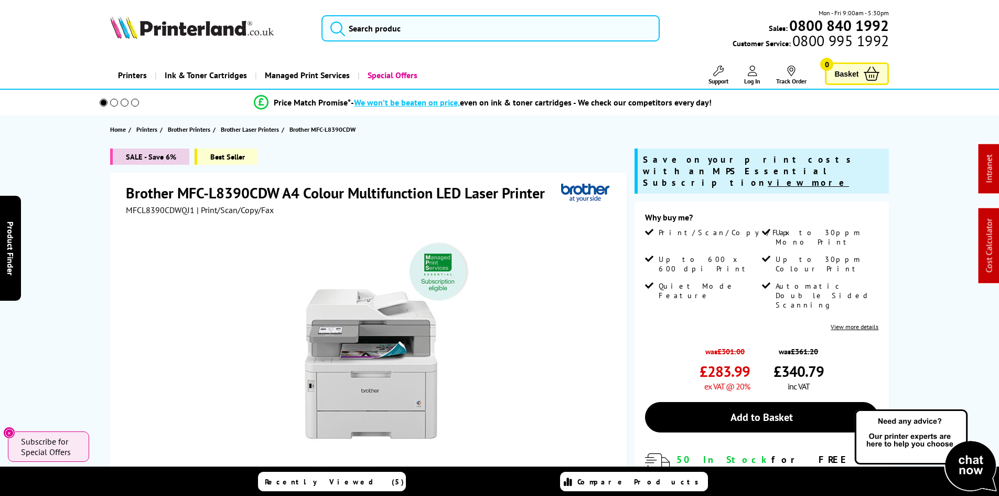
click at [100, 270] on div "SALE - Save 6% Best Seller Brother MFC-L8390CDW A4 Colour Multifunction LED Las…" at bounding box center [499, 400] width 839 height 504
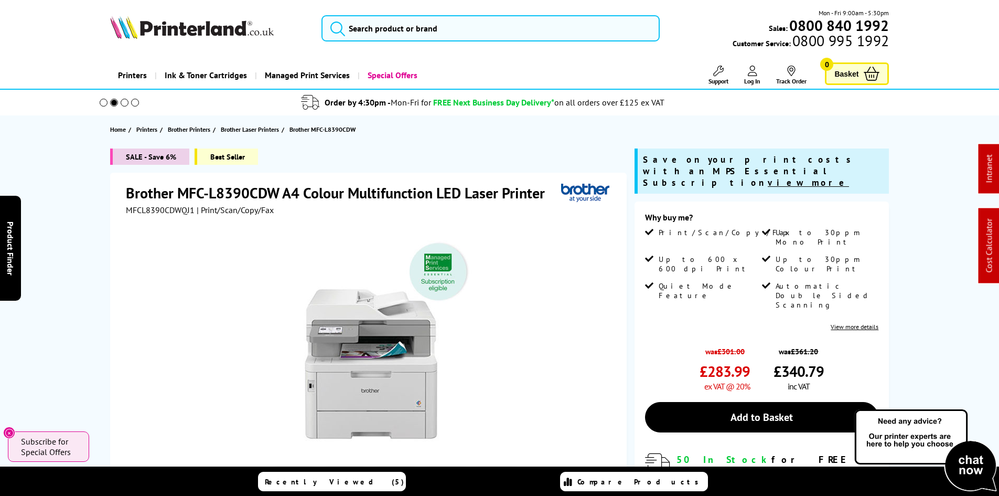
click at [100, 270] on div "SALE - Save 6% Best Seller Brother MFC-L8390CDW A4 Colour Multifunction LED Las…" at bounding box center [499, 400] width 839 height 504
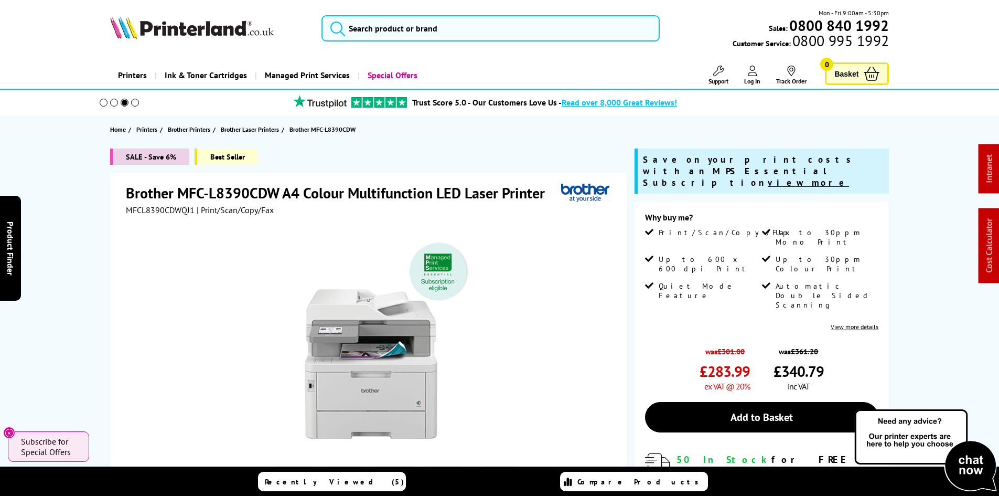
click at [100, 270] on div "SALE - Save 6% Best Seller Brother MFC-L8390CDW A4 Colour Multifunction LED Las…" at bounding box center [499, 400] width 839 height 504
click at [81, 251] on div "SALE - Save 6% Best Seller Brother MFC-L8390CDW A4 Colour Multifunction LED Las…" at bounding box center [499, 400] width 839 height 504
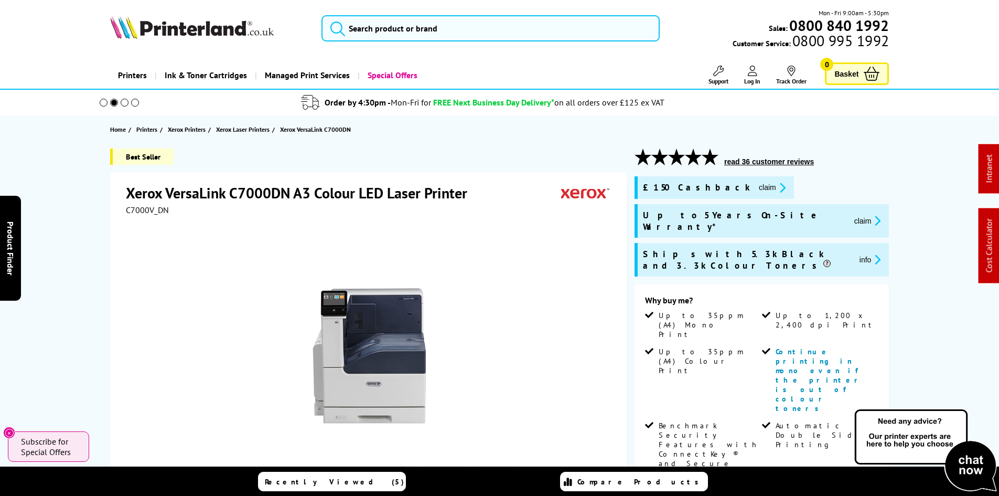
click at [172, 28] on img at bounding box center [192, 27] width 164 height 23
